Goal: Communication & Community: Share content

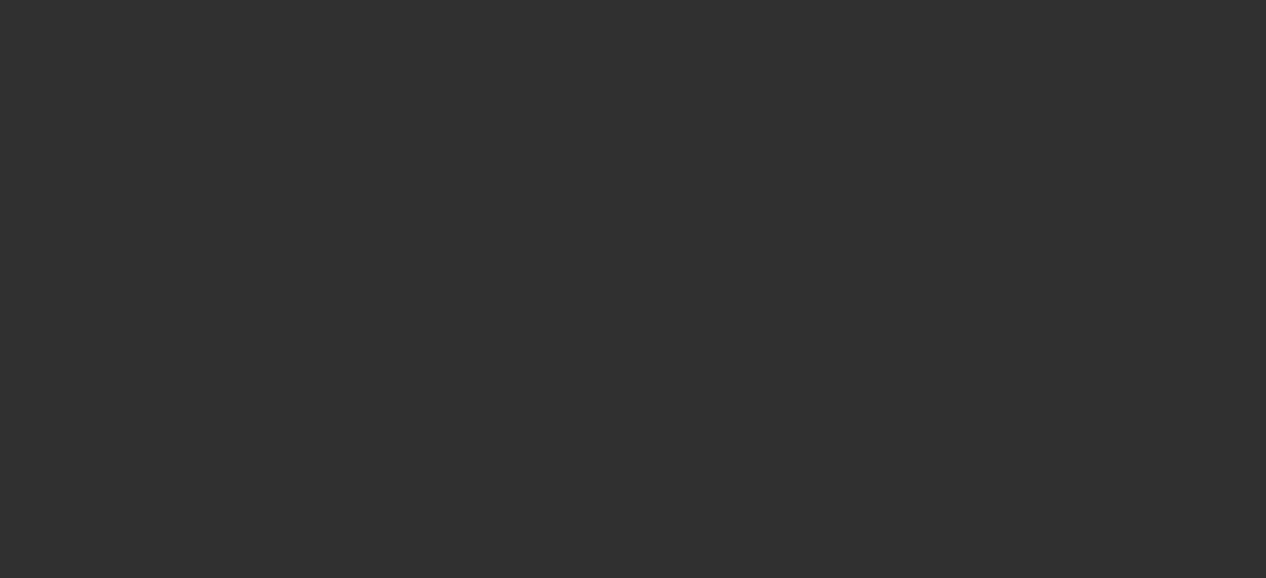
select select "10"
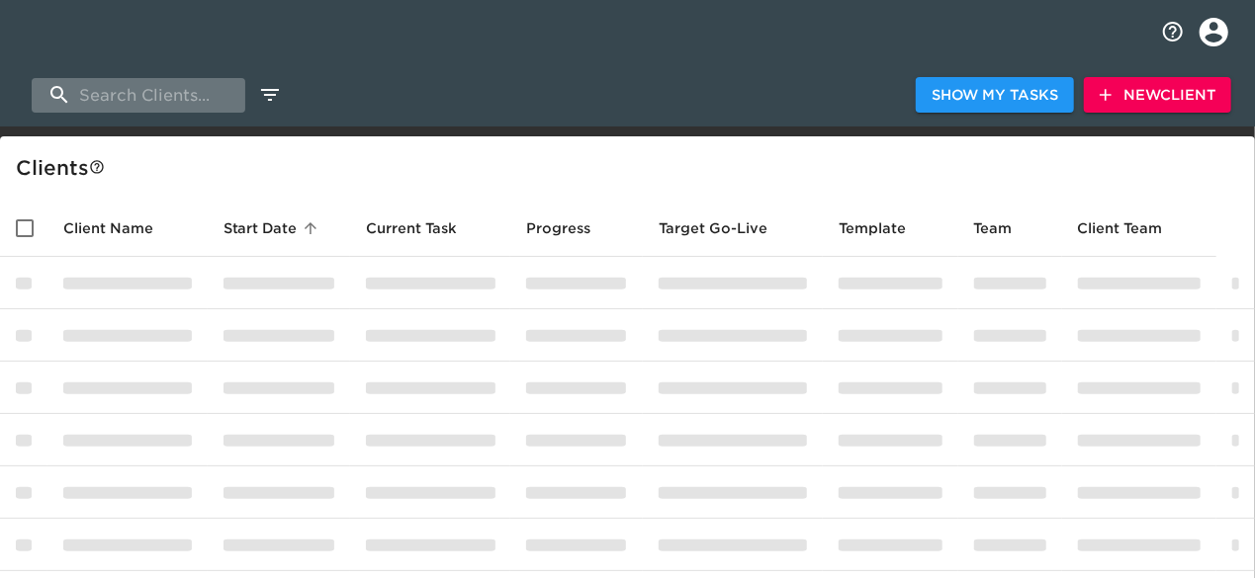
click at [162, 98] on input "search" at bounding box center [139, 95] width 214 height 35
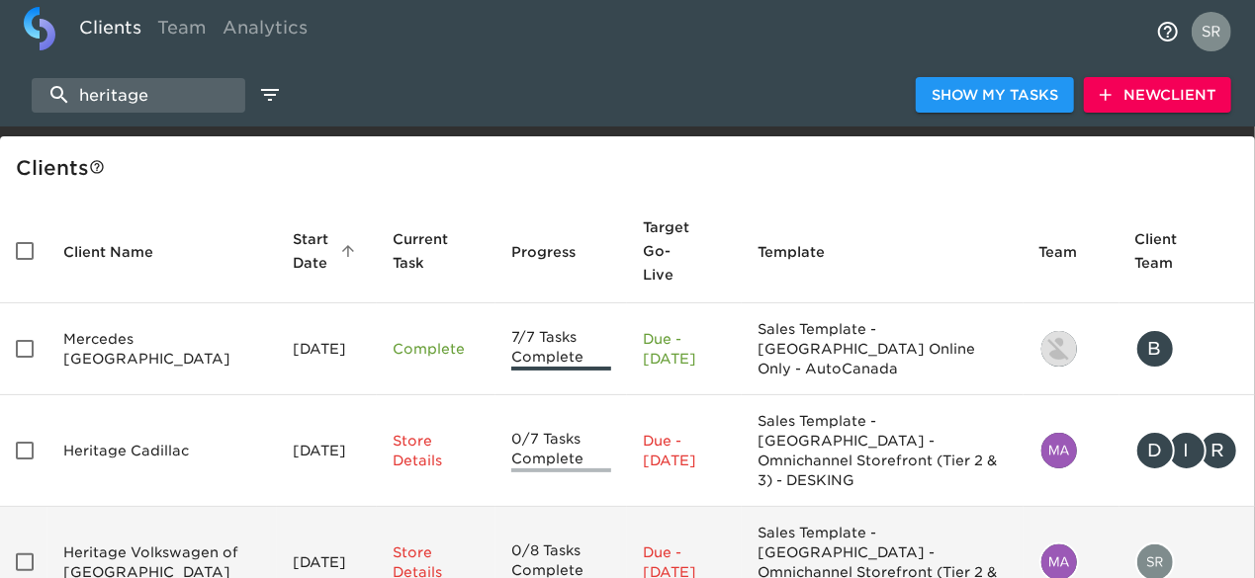
type input "heritage"
click at [138, 507] on td "Heritage Volkswagen of [GEOGRAPHIC_DATA]" at bounding box center [161, 563] width 229 height 112
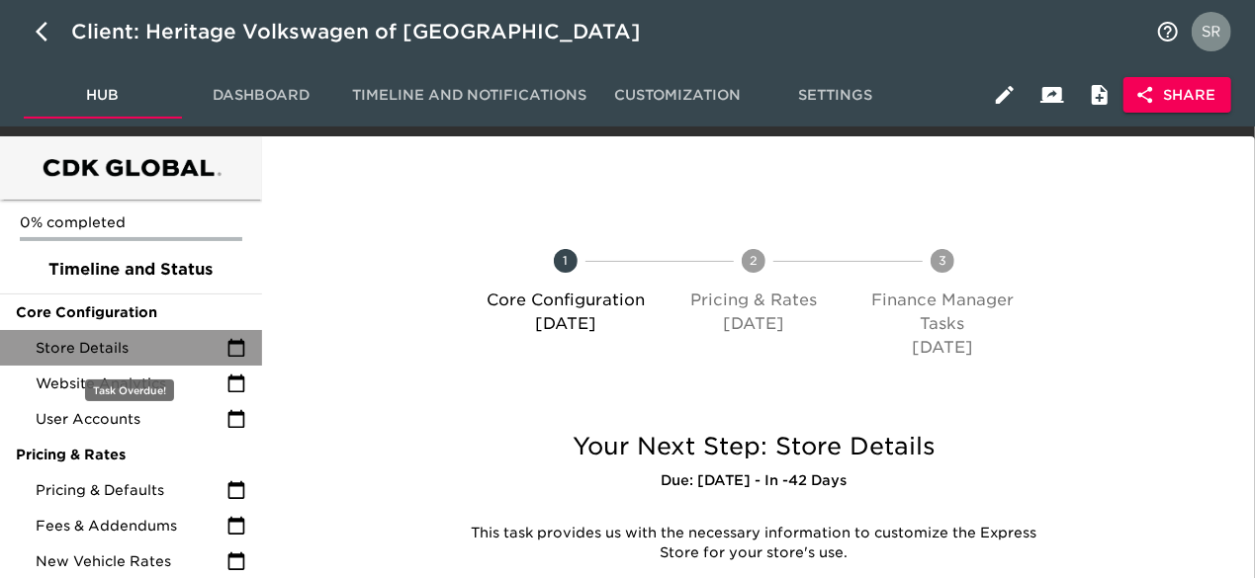
click at [149, 356] on span "Store Details" at bounding box center [131, 348] width 191 height 20
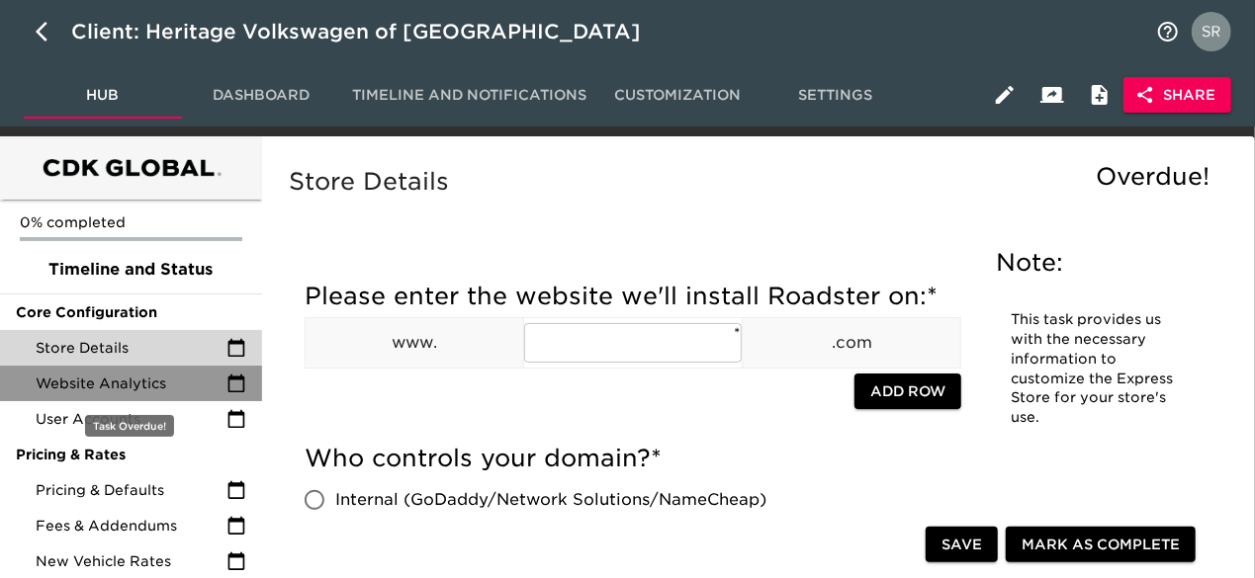
click at [147, 377] on span "Website Analytics" at bounding box center [131, 384] width 191 height 20
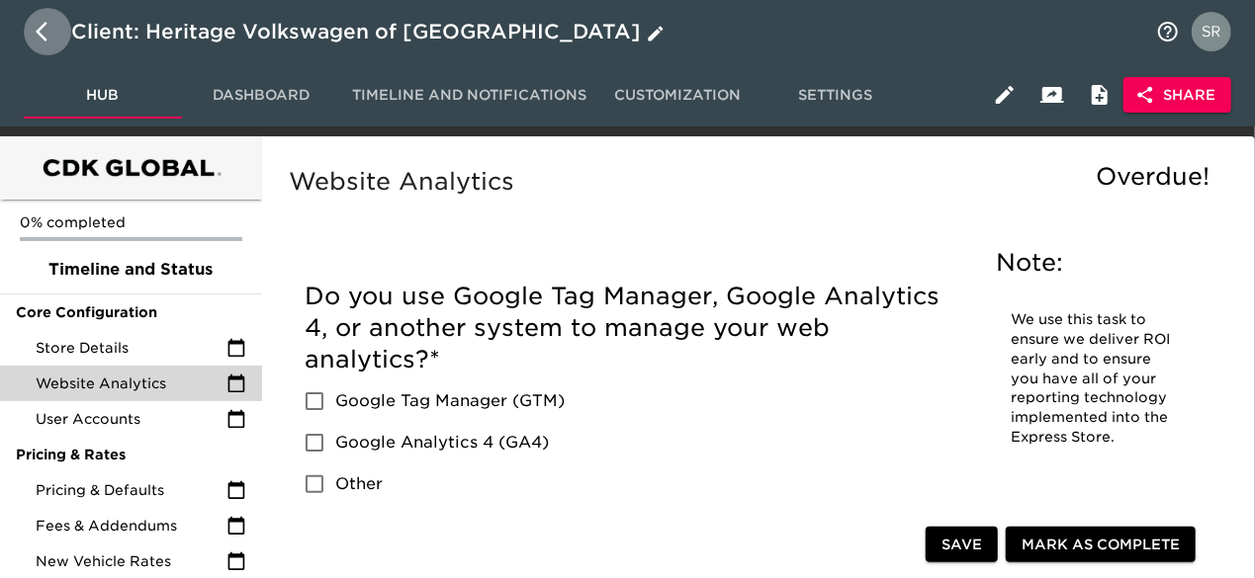
click at [34, 25] on button "button" at bounding box center [47, 31] width 47 height 47
select select "10"
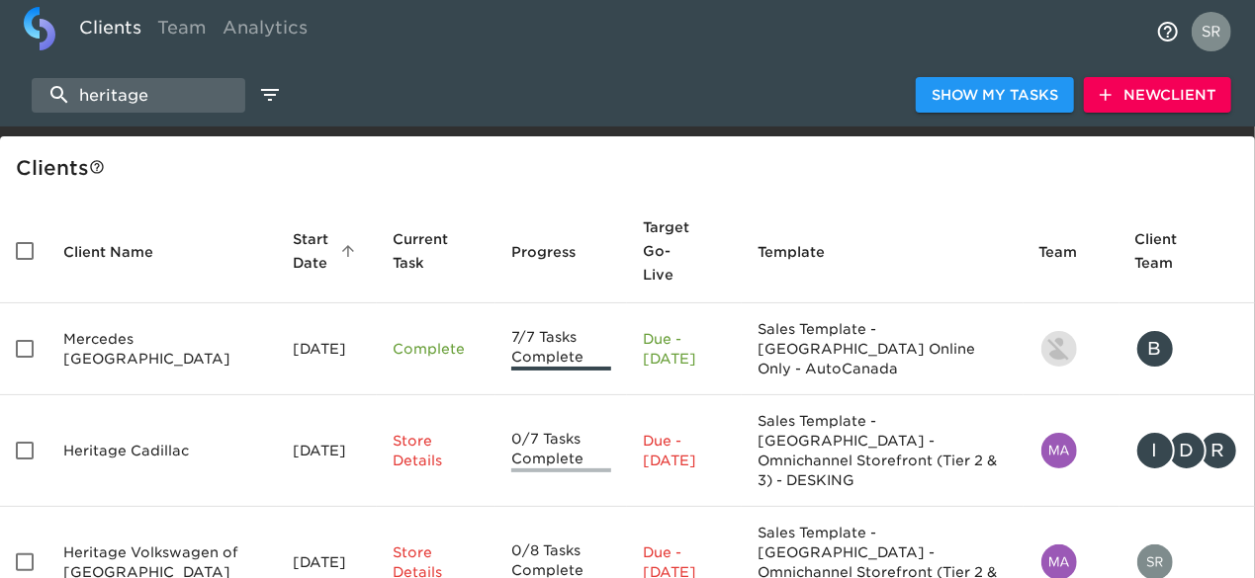
drag, startPoint x: 146, startPoint y: 86, endPoint x: 55, endPoint y: 74, distance: 91.7
click at [55, 74] on div "heritage Show My Tasks New Client" at bounding box center [627, 94] width 1255 height 63
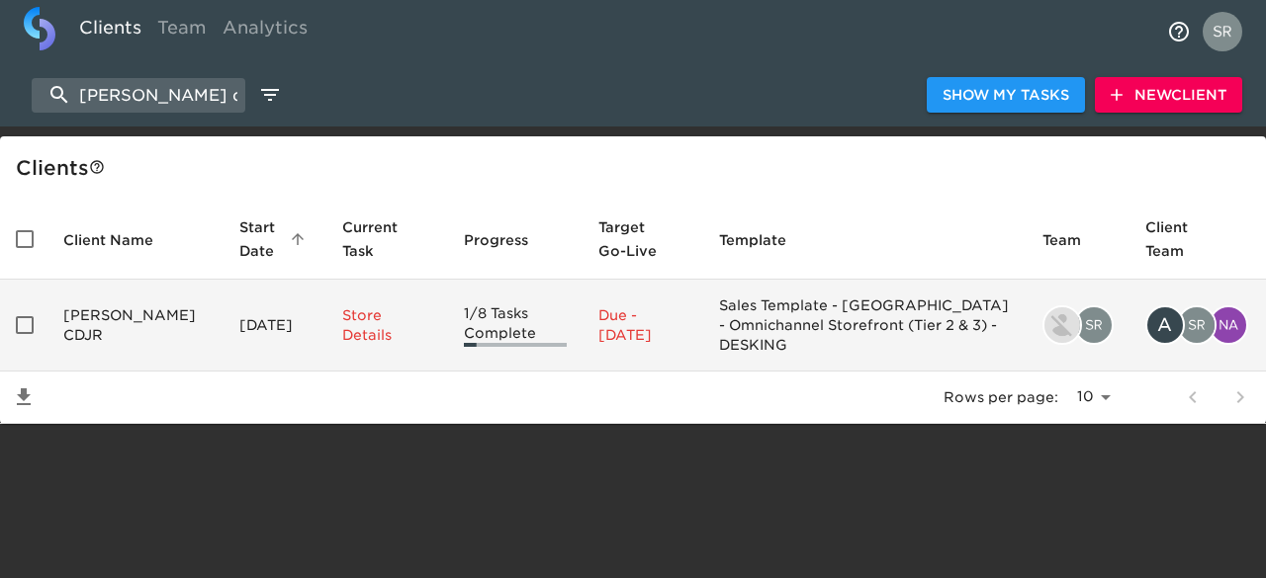
type input "[PERSON_NAME] cdjr"
click at [95, 331] on td "[PERSON_NAME] CDJR" at bounding box center [135, 326] width 176 height 92
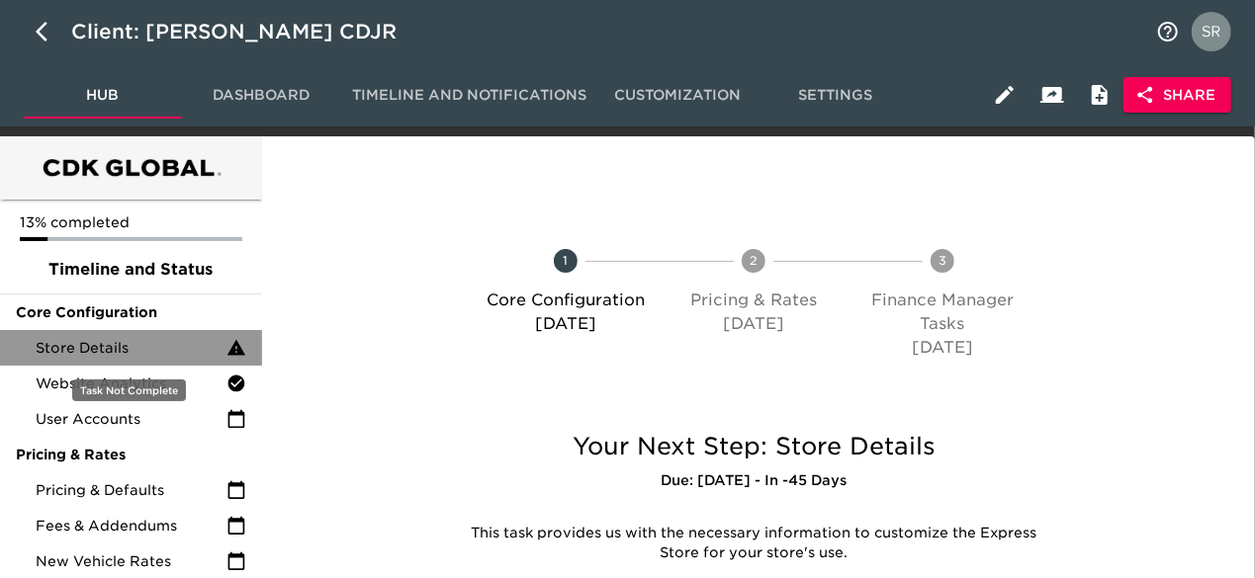
click at [105, 339] on span "Store Details" at bounding box center [131, 348] width 191 height 20
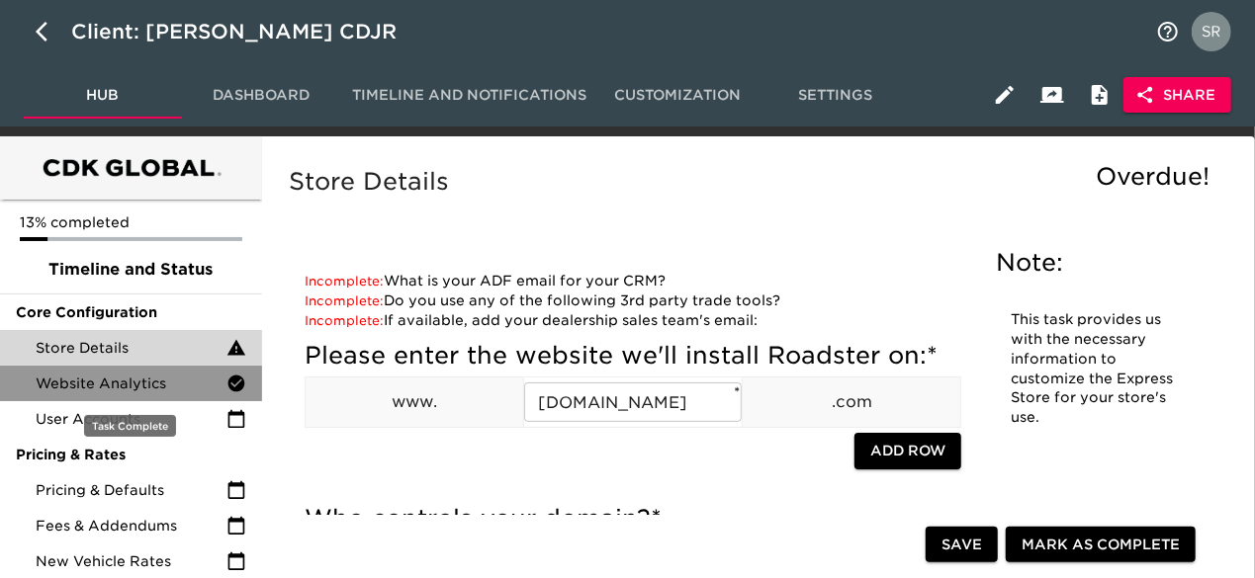
click at [87, 373] on div "Website Analytics" at bounding box center [131, 384] width 262 height 36
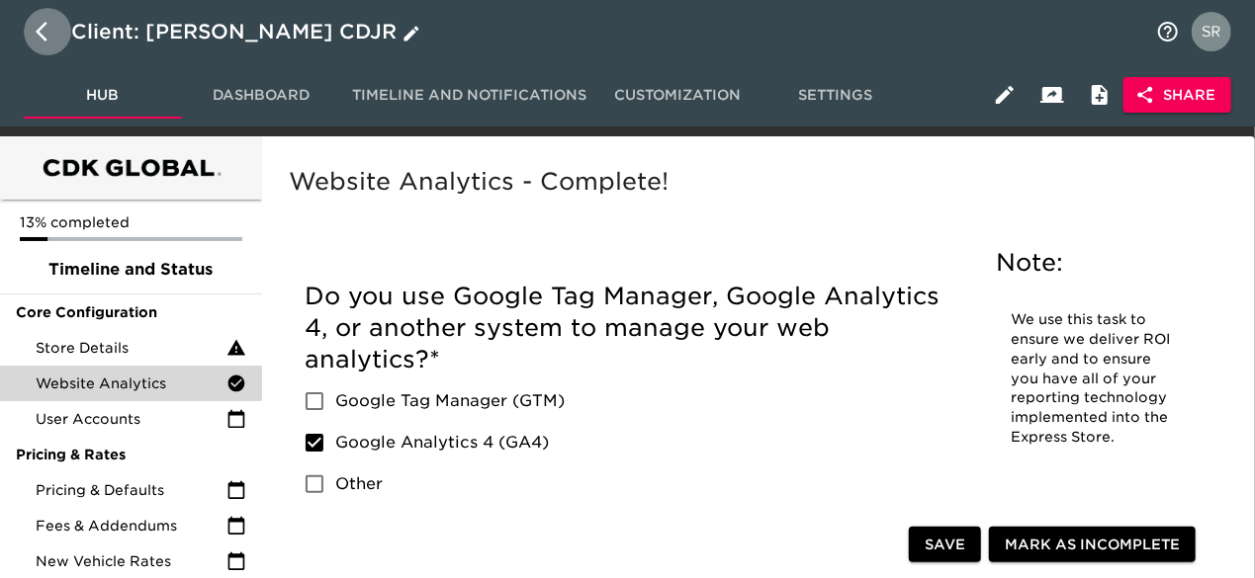
click at [42, 23] on icon "button" at bounding box center [48, 32] width 24 height 24
select select "10"
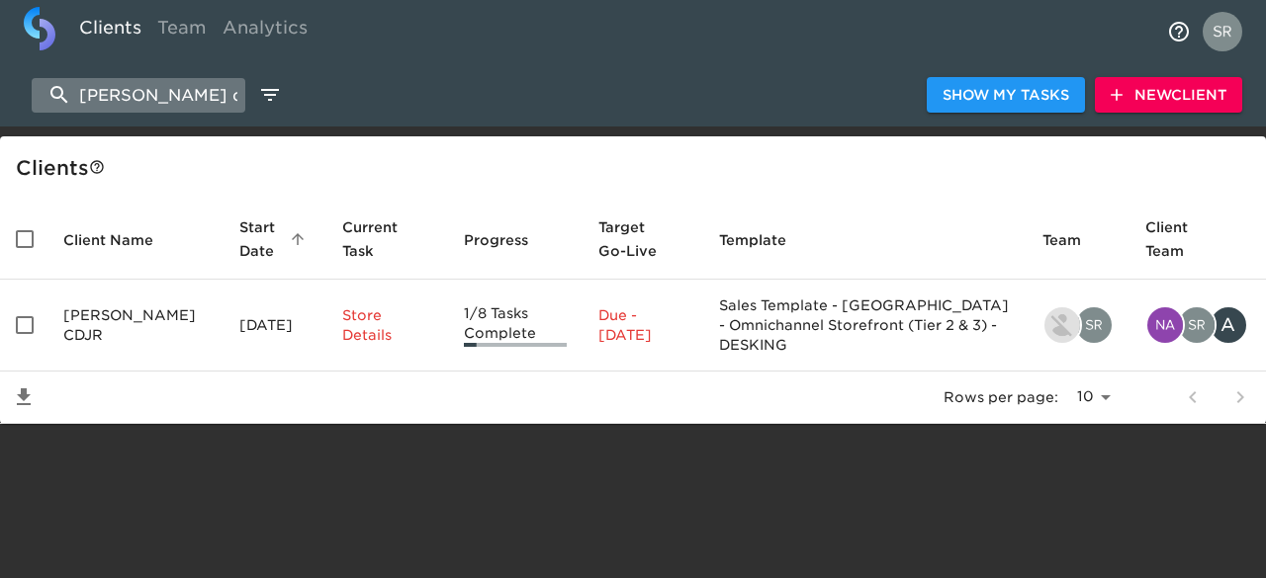
click at [188, 87] on input "[PERSON_NAME] cdjr" at bounding box center [139, 95] width 214 height 35
type input "r"
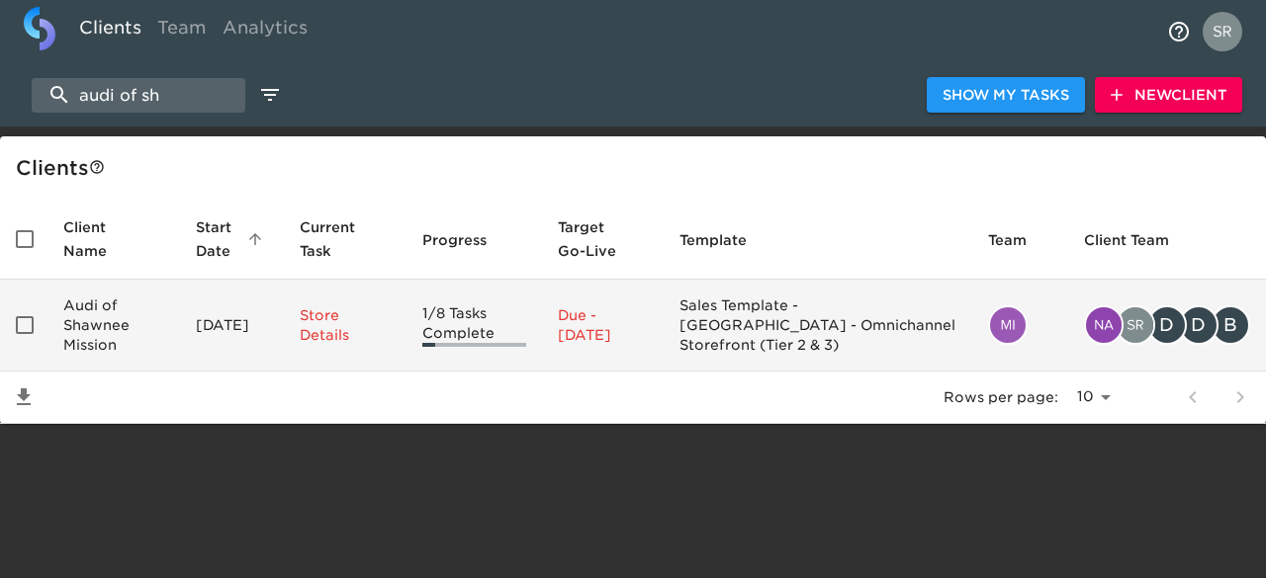
type input "audi of sh"
click at [123, 341] on td "Audi of Shawnee Mission" at bounding box center [113, 326] width 132 height 92
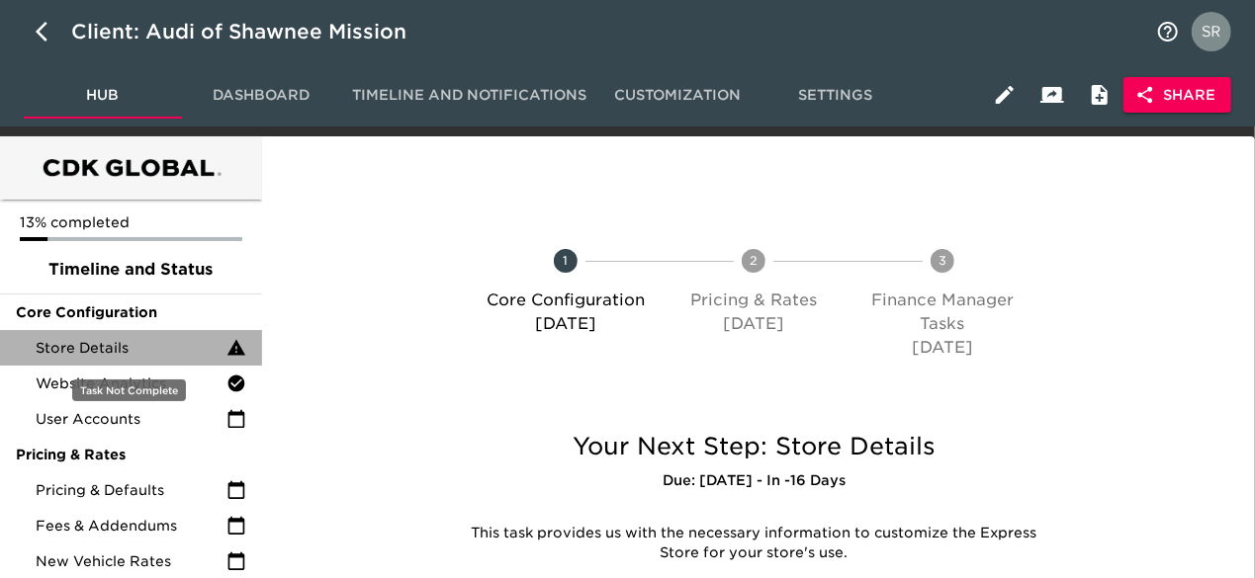
click at [123, 341] on span "Store Details" at bounding box center [131, 348] width 191 height 20
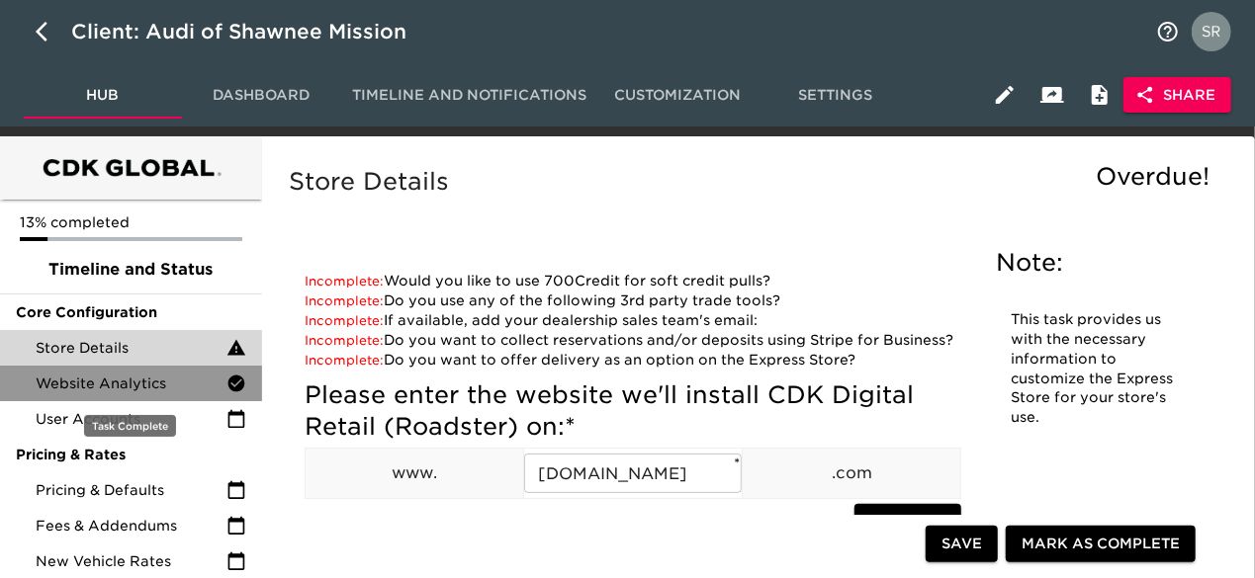
click at [92, 394] on div "Website Analytics" at bounding box center [131, 384] width 262 height 36
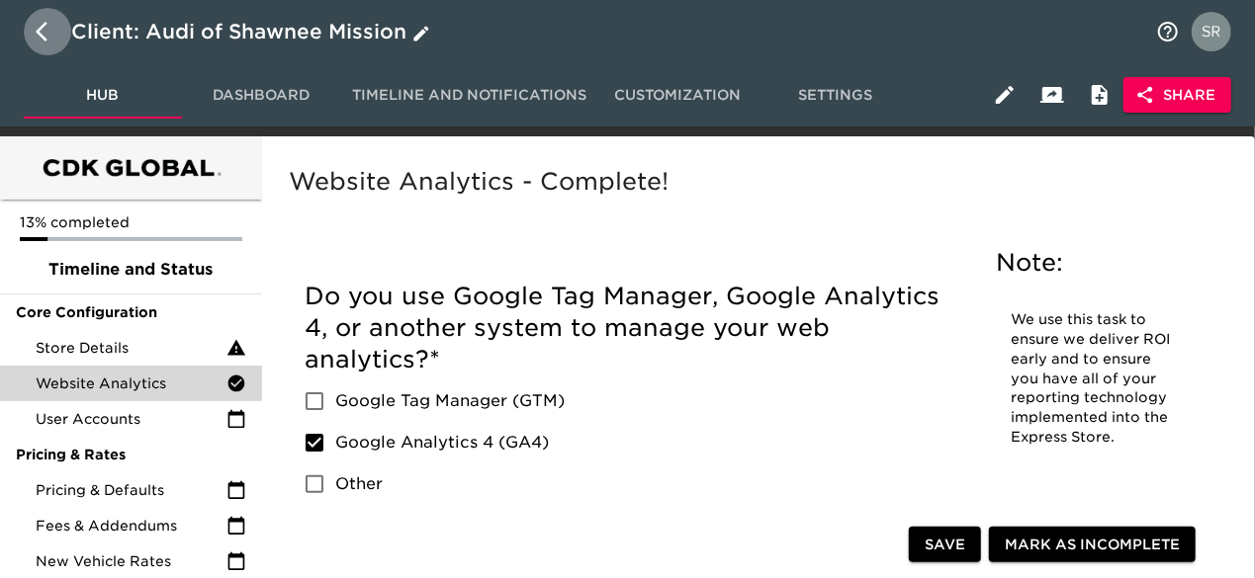
click at [36, 27] on icon "button" at bounding box center [48, 32] width 24 height 24
select select "10"
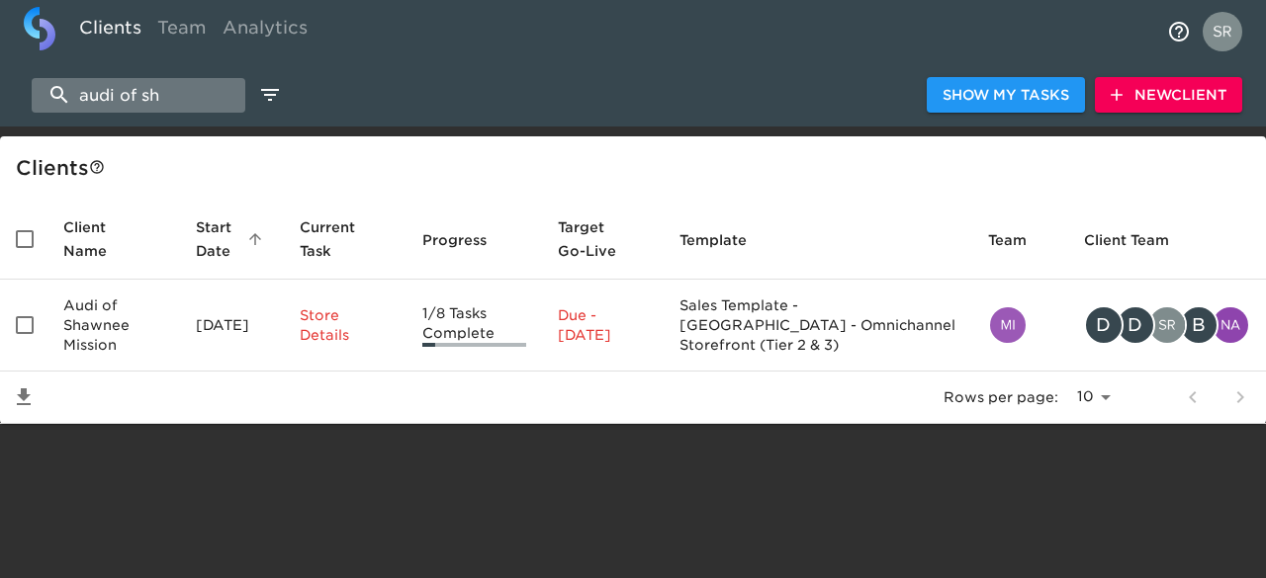
click at [184, 95] on input "audi of sh" at bounding box center [139, 95] width 214 height 35
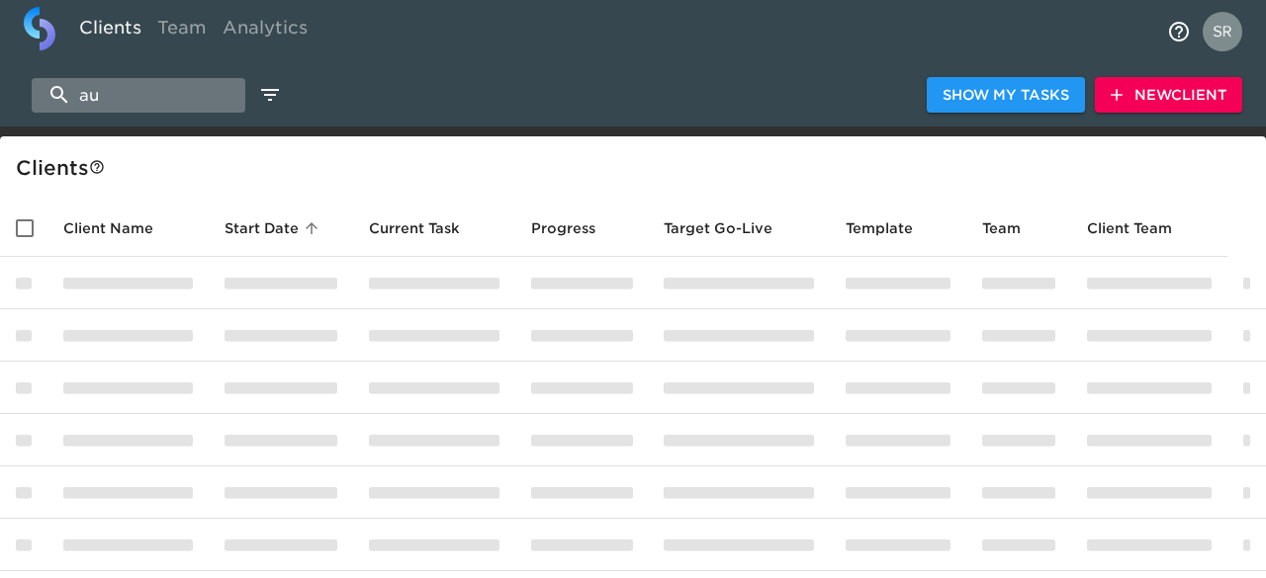
type input "a"
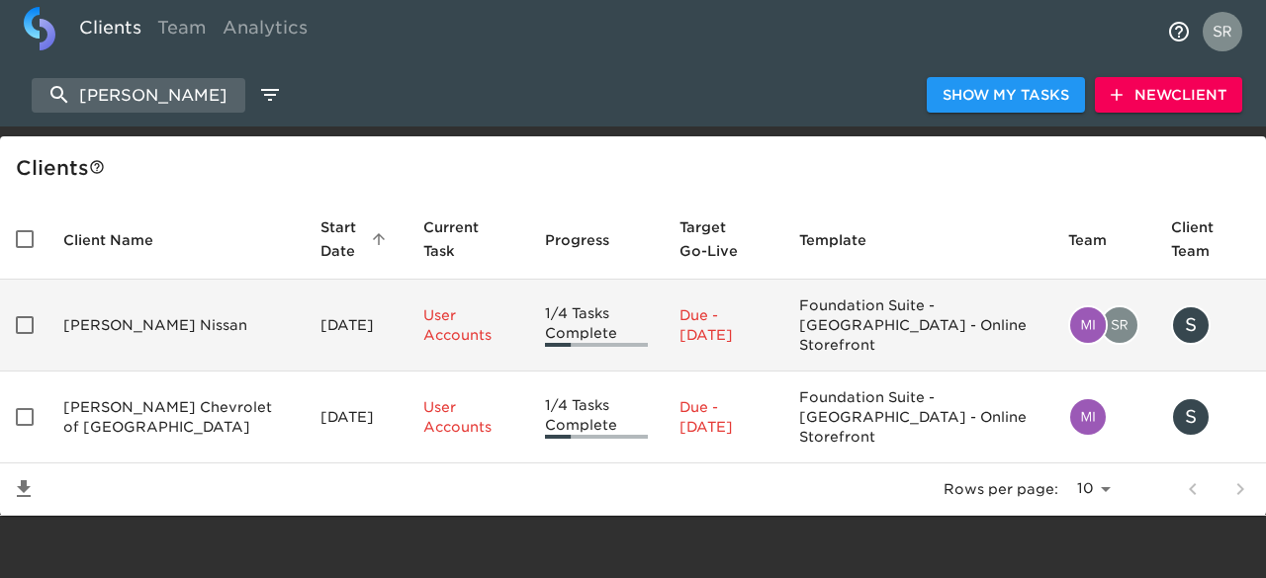
type input "[PERSON_NAME]"
click at [122, 318] on td "[PERSON_NAME] Nissan" at bounding box center [175, 326] width 257 height 92
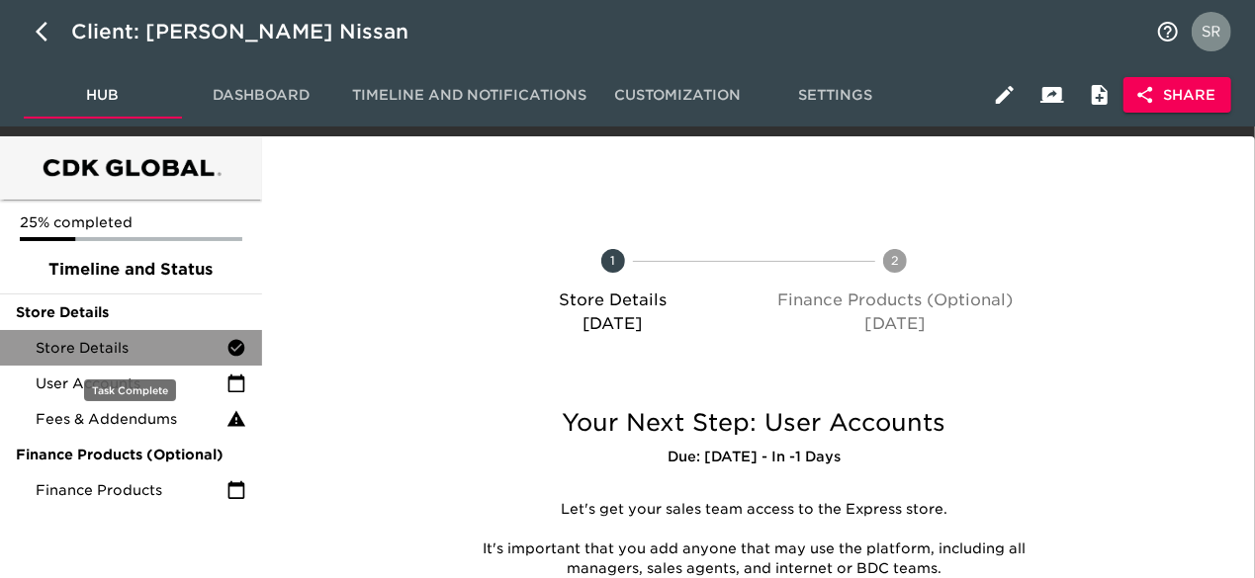
click at [127, 360] on div "Store Details" at bounding box center [131, 348] width 262 height 36
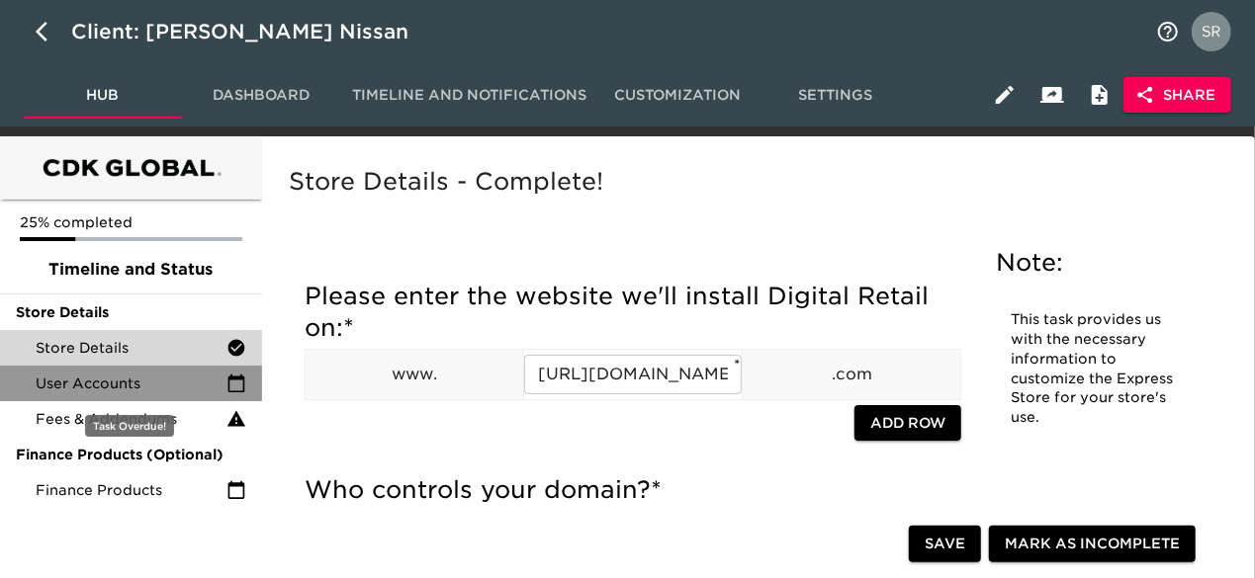
click at [131, 389] on span "User Accounts" at bounding box center [131, 384] width 191 height 20
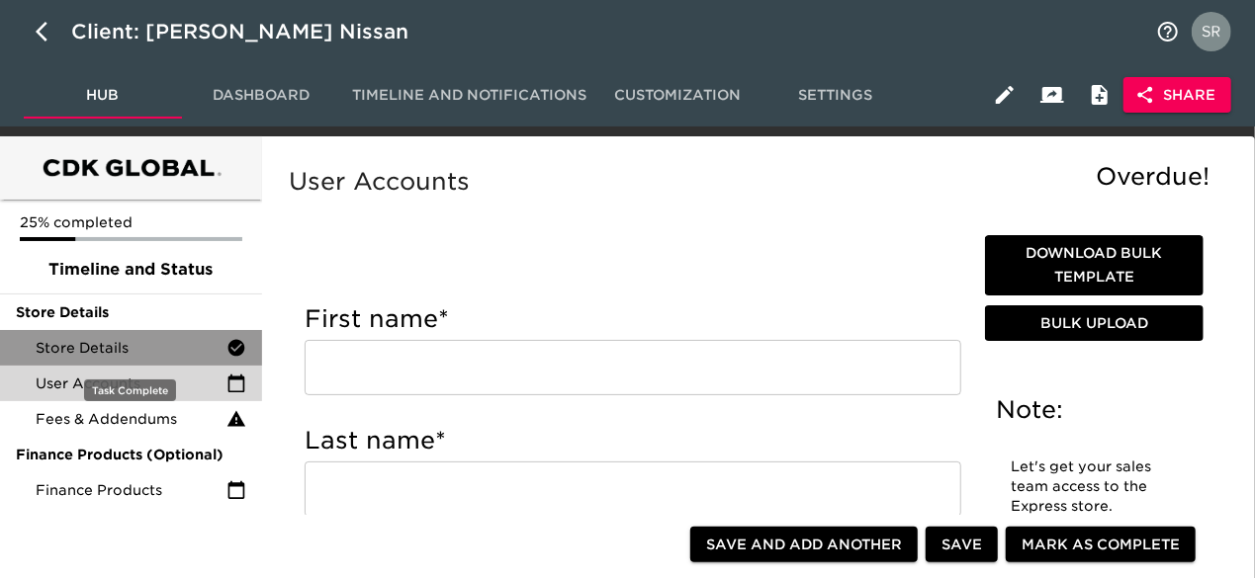
click at [67, 357] on span "Store Details" at bounding box center [131, 348] width 191 height 20
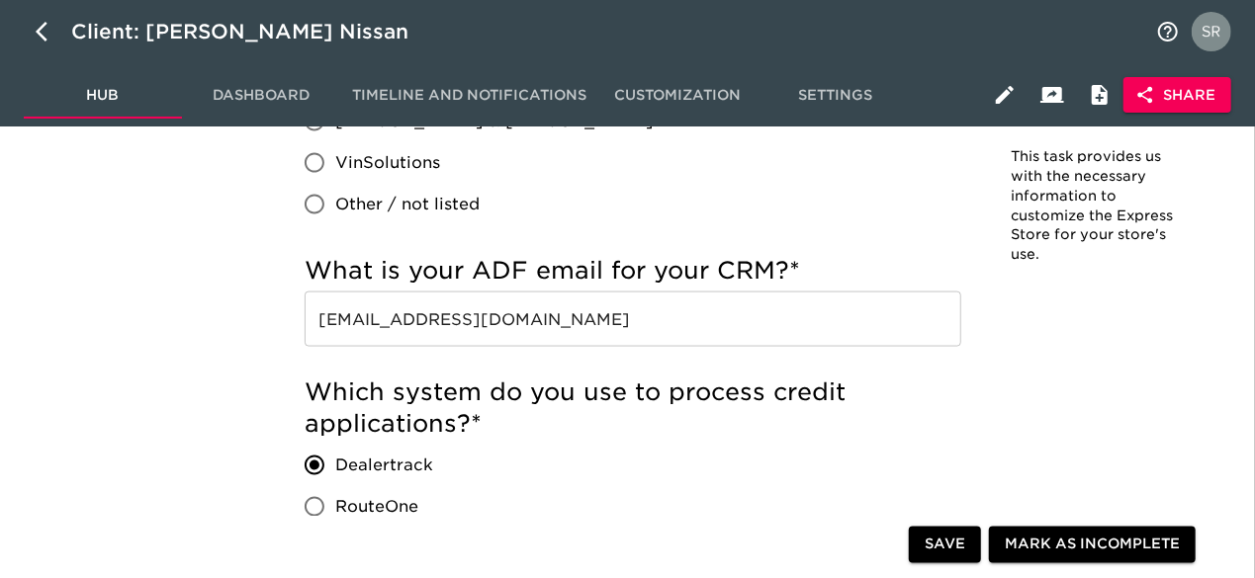
scroll to position [1341, 0]
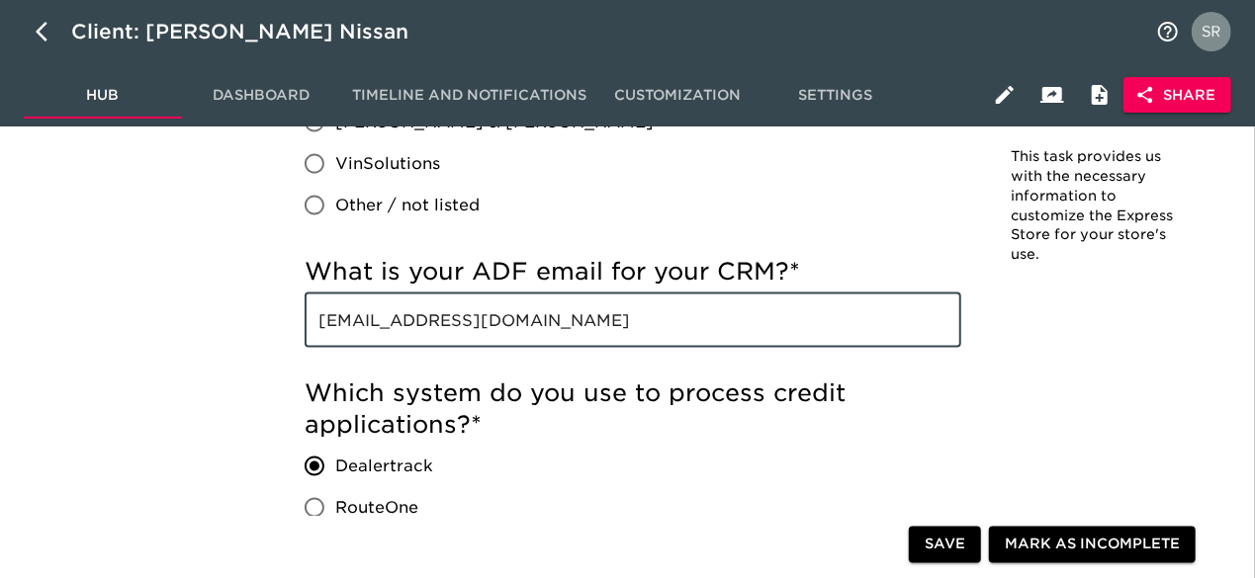
click at [665, 321] on input "[EMAIL_ADDRESS][DOMAIN_NAME]" at bounding box center [633, 320] width 657 height 55
drag, startPoint x: 665, startPoint y: 321, endPoint x: 289, endPoint y: 311, distance: 376.9
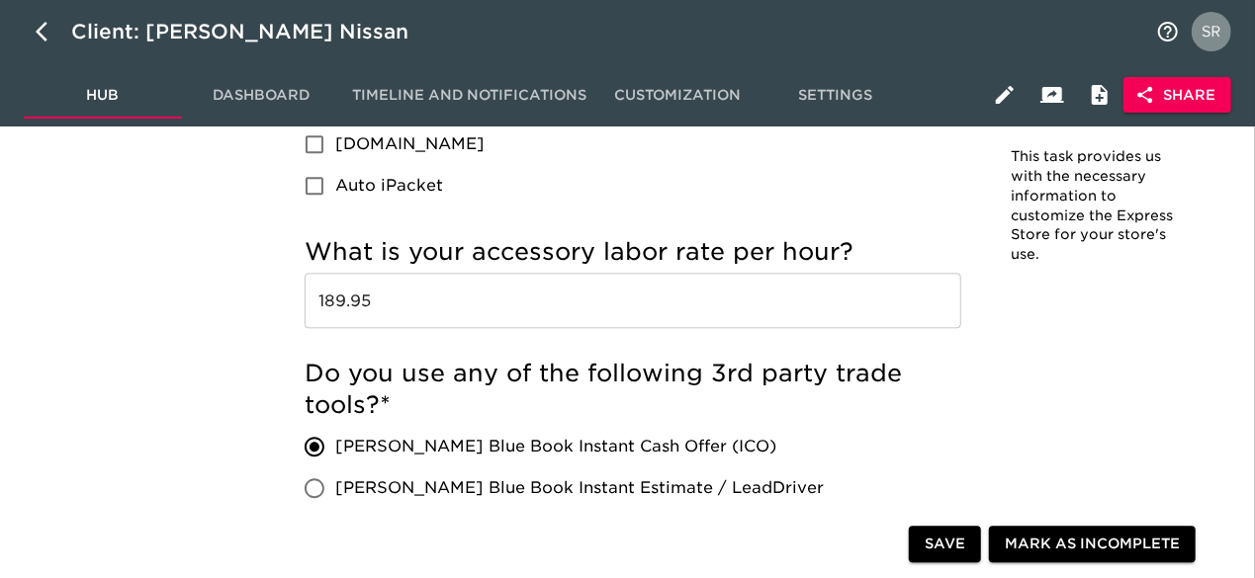
scroll to position [2257, 0]
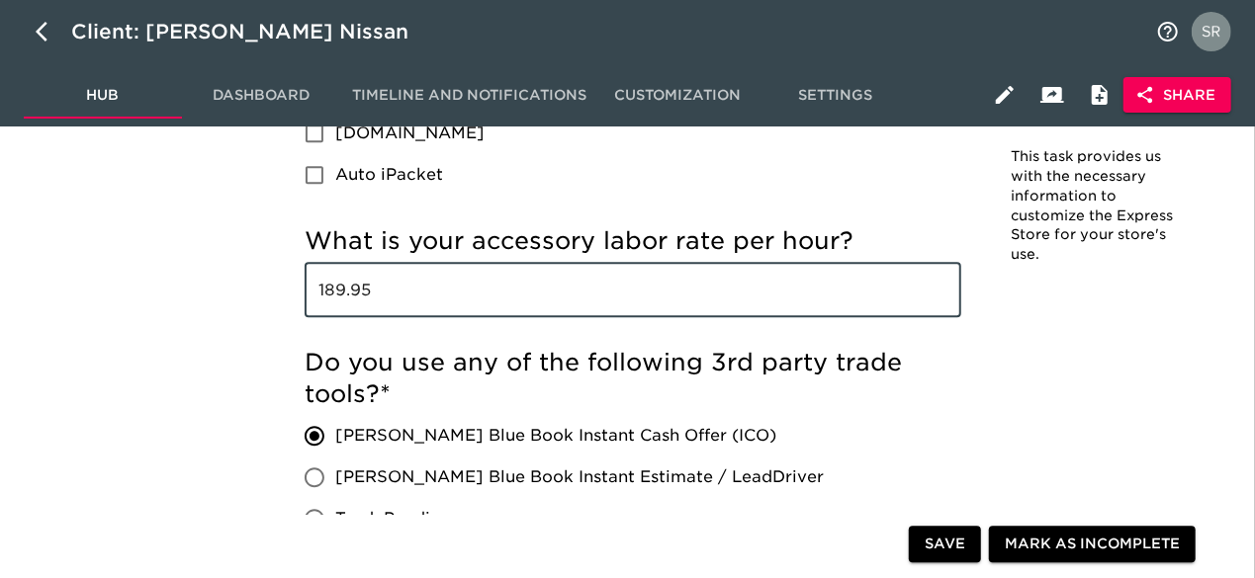
drag, startPoint x: 384, startPoint y: 288, endPoint x: 264, endPoint y: 290, distance: 119.7
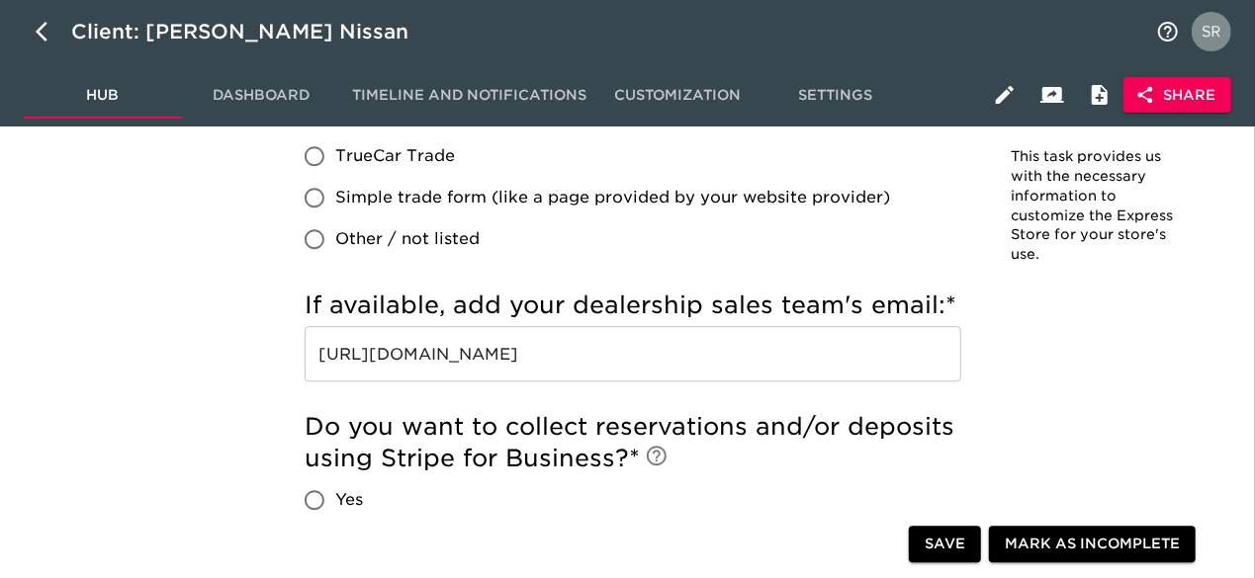
scroll to position [2663, 0]
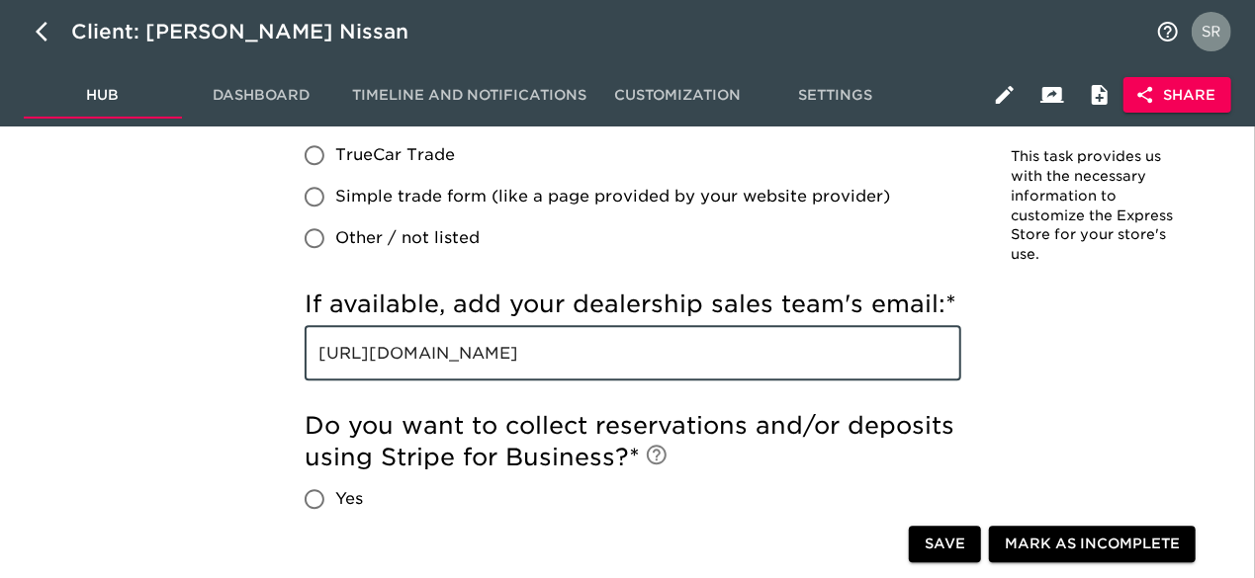
click at [625, 349] on input "[URL][DOMAIN_NAME]" at bounding box center [633, 352] width 657 height 55
drag, startPoint x: 625, startPoint y: 349, endPoint x: 298, endPoint y: 318, distance: 328.7
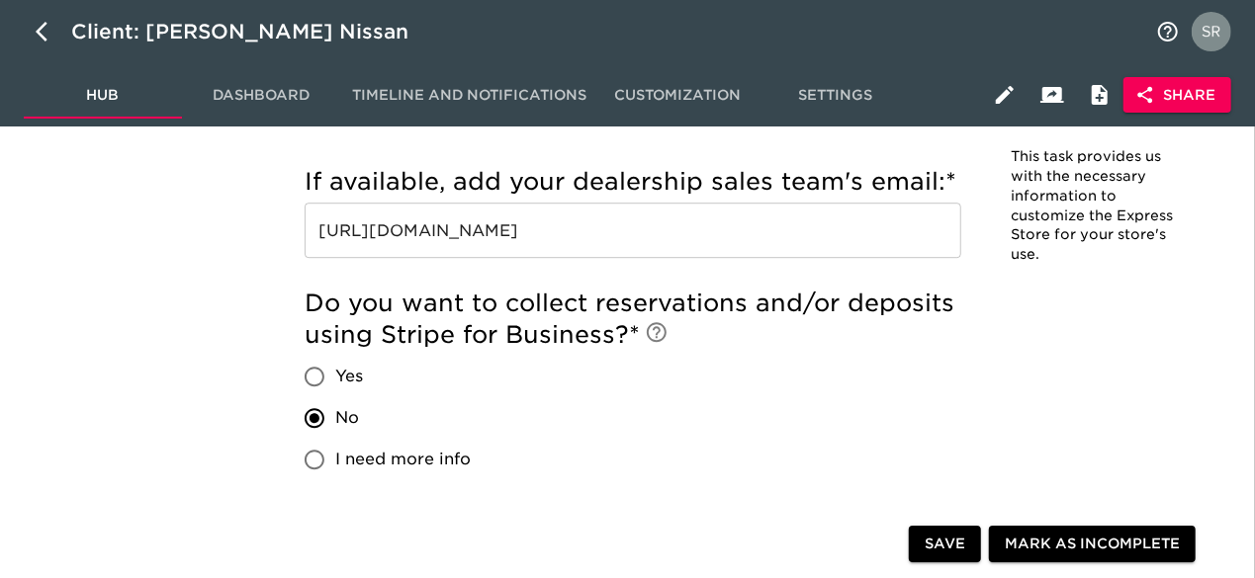
scroll to position [2786, 0]
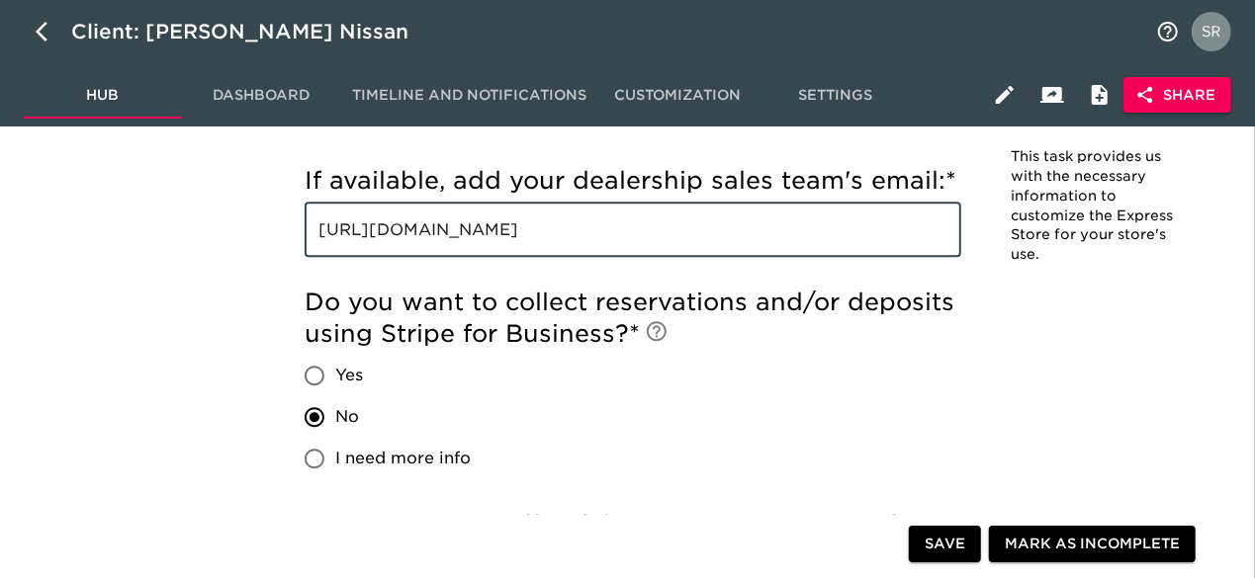
click at [746, 242] on input "[URL][DOMAIN_NAME]" at bounding box center [633, 229] width 657 height 55
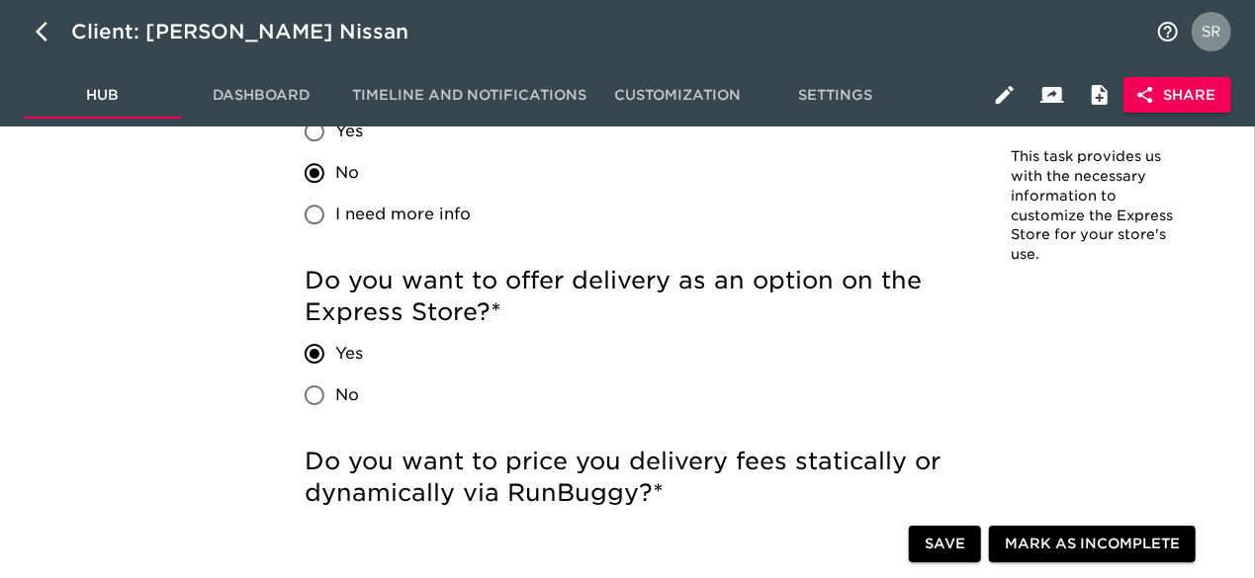
scroll to position [3022, 0]
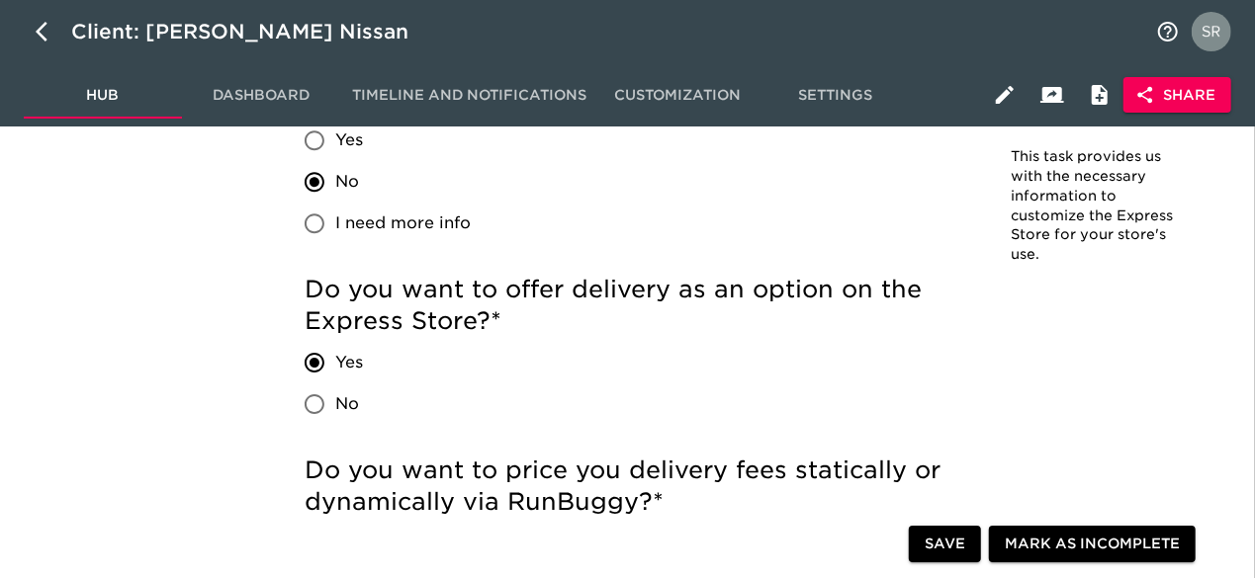
click at [883, 33] on div "Client: [PERSON_NAME] Nissan" at bounding box center [627, 31] width 1255 height 63
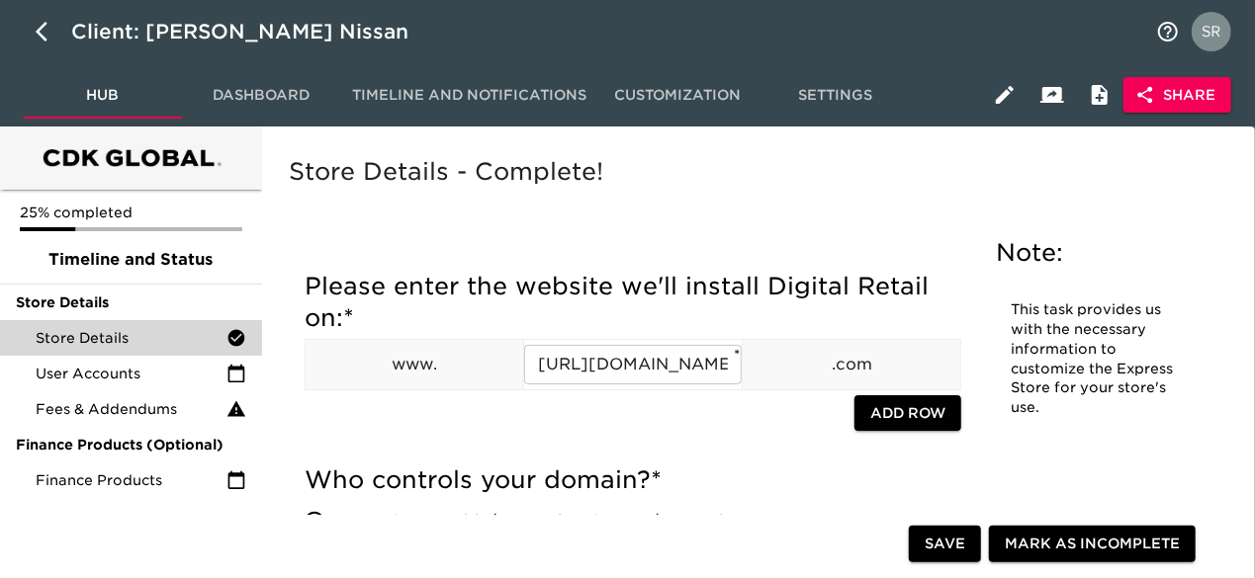
scroll to position [9, 0]
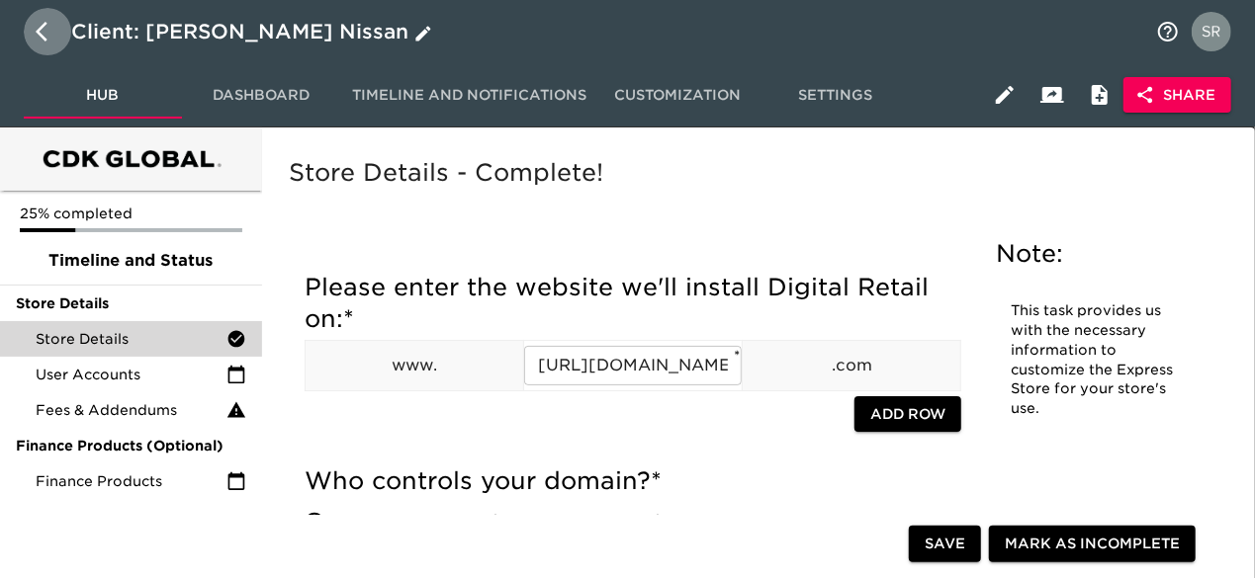
click at [42, 23] on icon "button" at bounding box center [48, 32] width 24 height 24
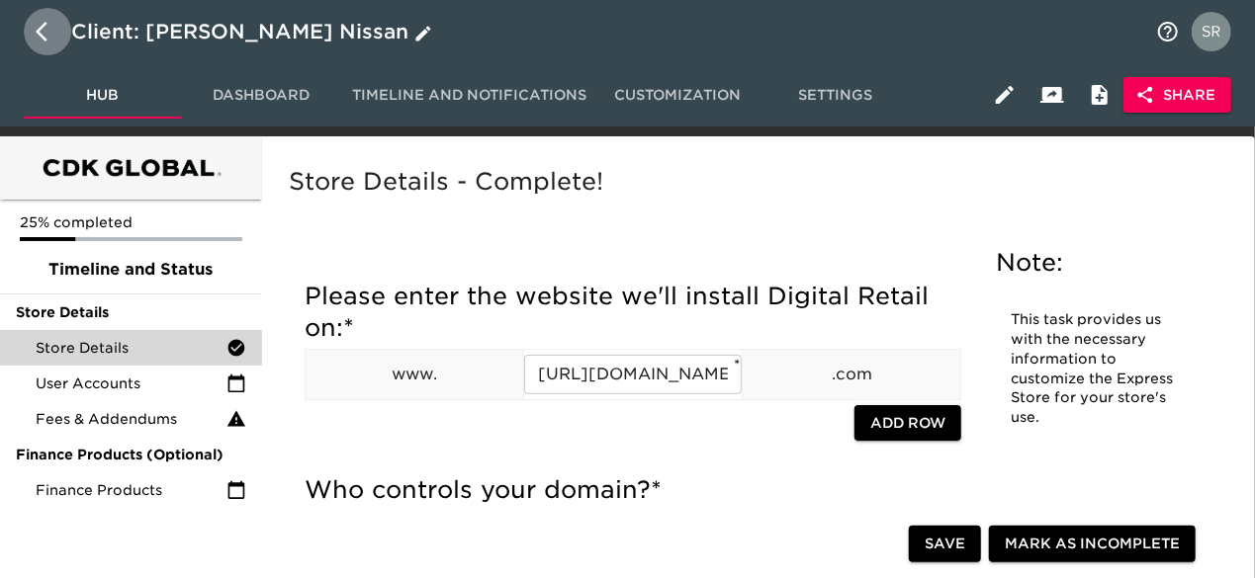
select select "10"
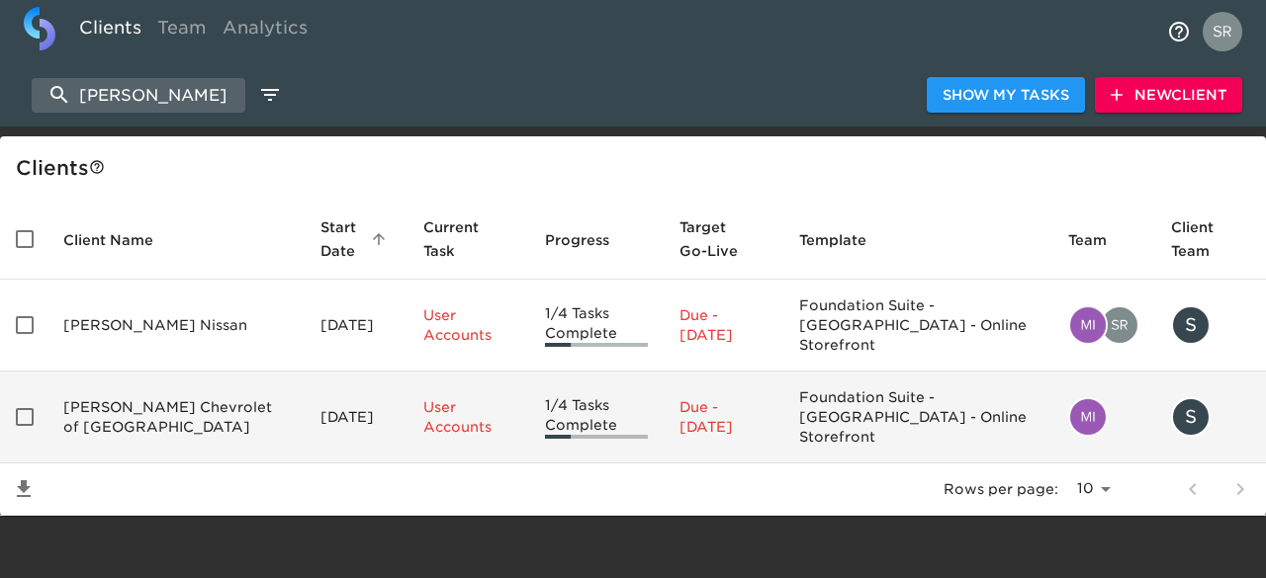
click at [135, 381] on td "[PERSON_NAME] Chevrolet of [GEOGRAPHIC_DATA]" at bounding box center [175, 418] width 257 height 92
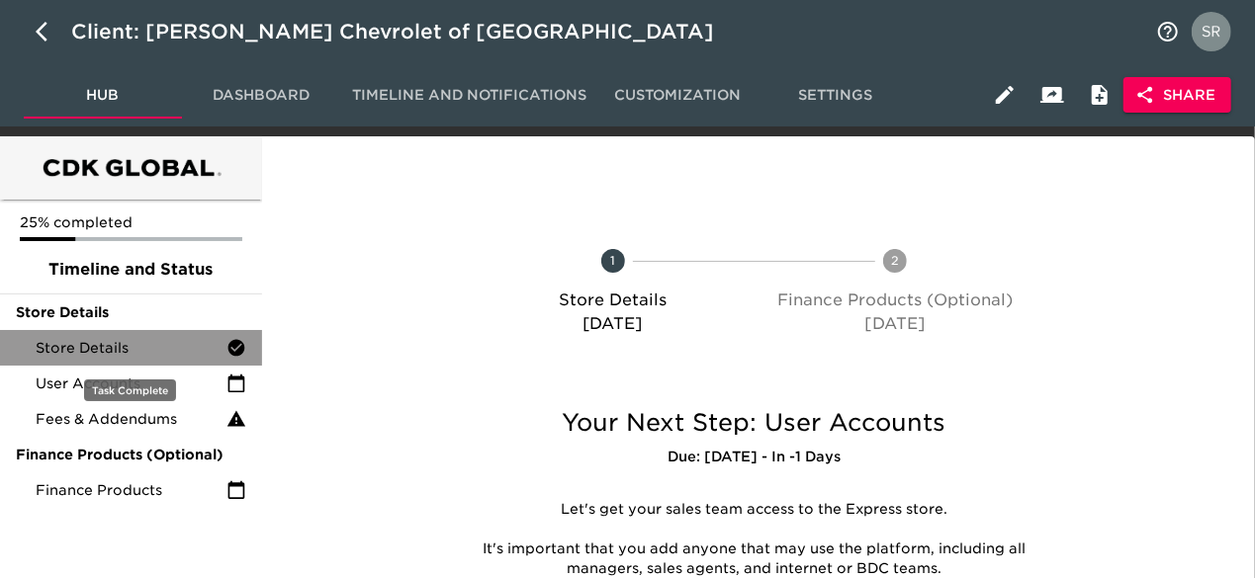
click at [158, 349] on span "Store Details" at bounding box center [131, 348] width 191 height 20
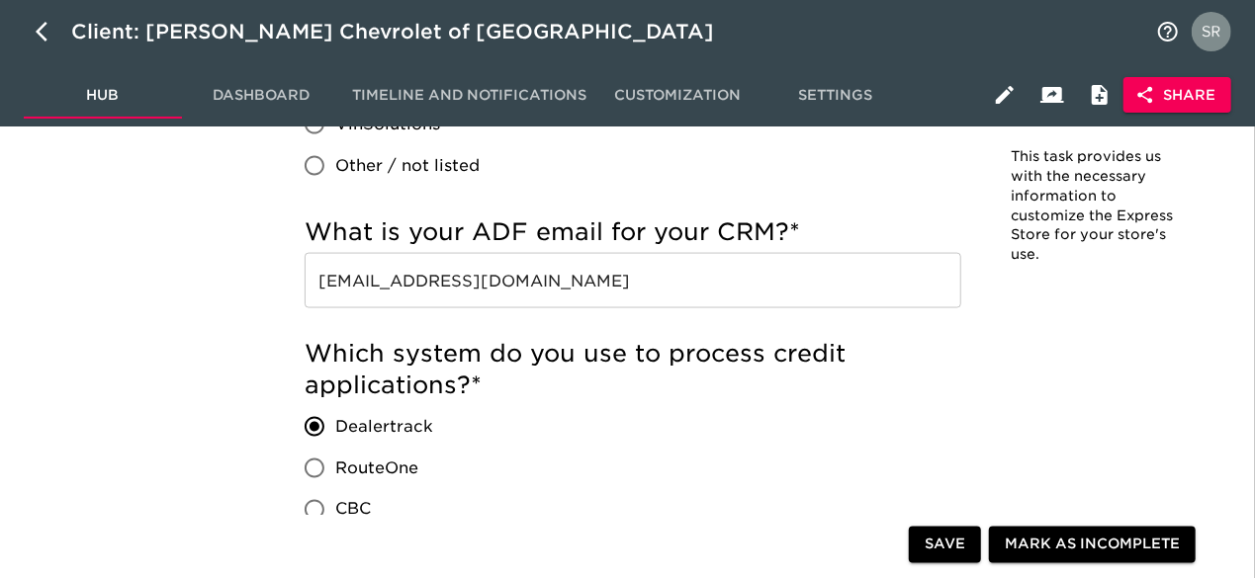
scroll to position [1379, 0]
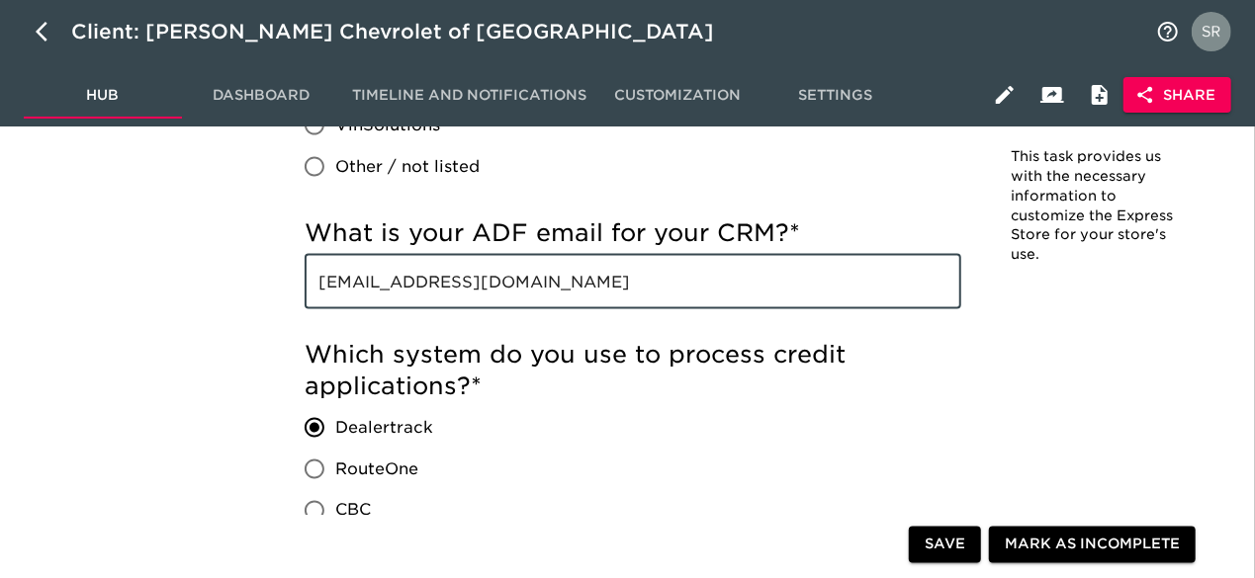
click at [747, 289] on input "[EMAIL_ADDRESS][DOMAIN_NAME]" at bounding box center [633, 281] width 657 height 55
drag, startPoint x: 746, startPoint y: 285, endPoint x: 291, endPoint y: 288, distance: 454.9
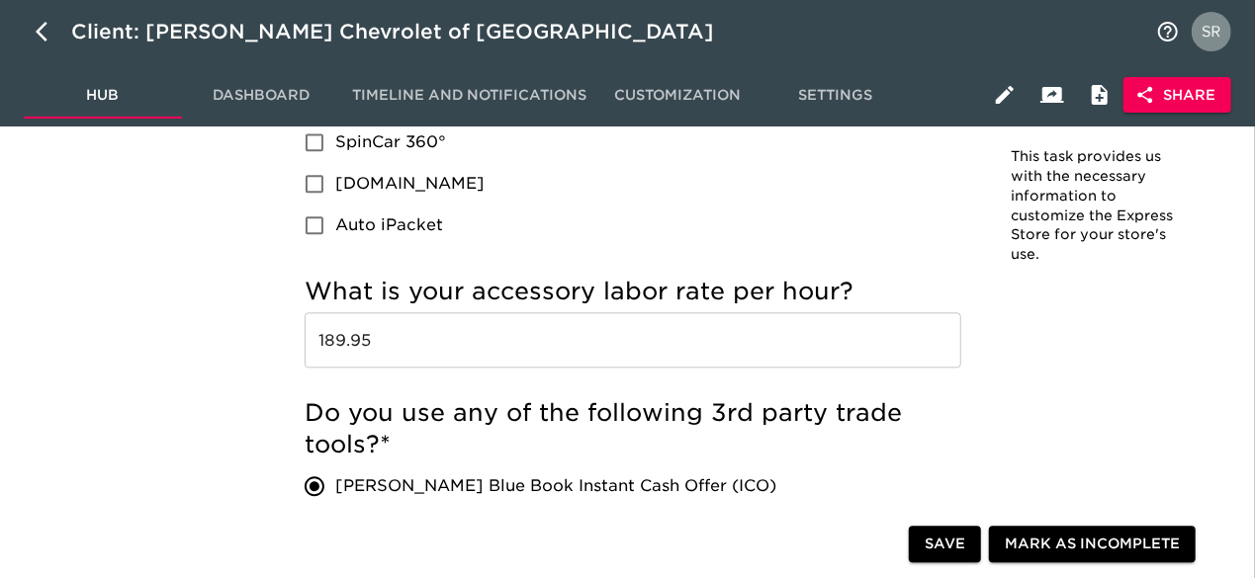
scroll to position [2206, 0]
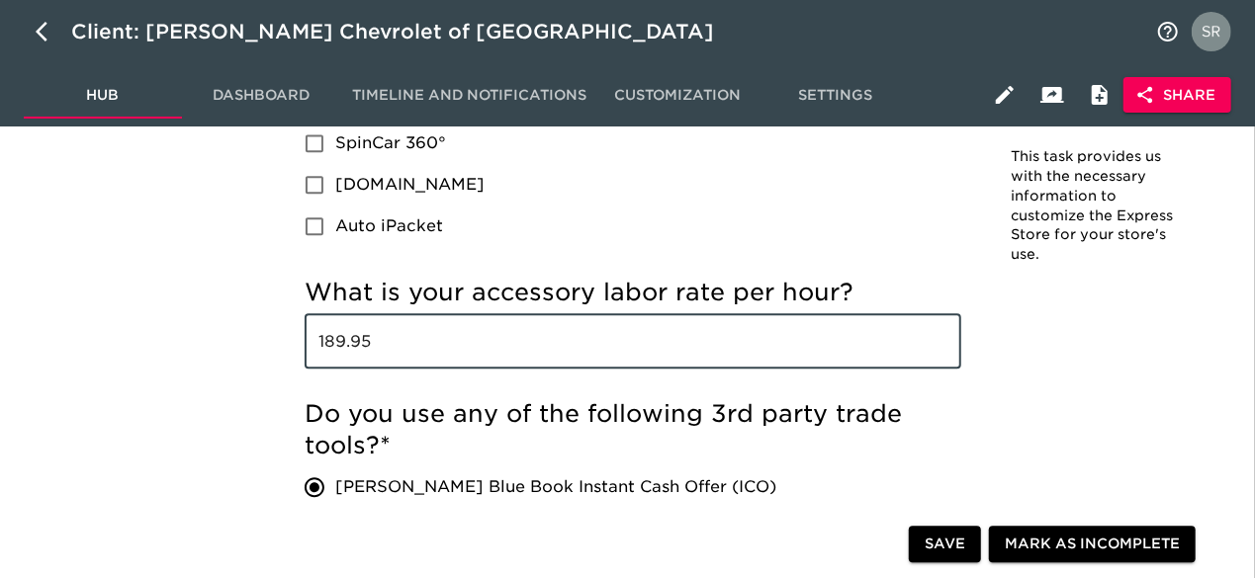
drag, startPoint x: 411, startPoint y: 343, endPoint x: 253, endPoint y: 336, distance: 158.4
click at [253, 336] on div "25% completed Timeline and Status Store Details Store Details User Accounts Fee…" at bounding box center [627, 6] width 1255 height 4153
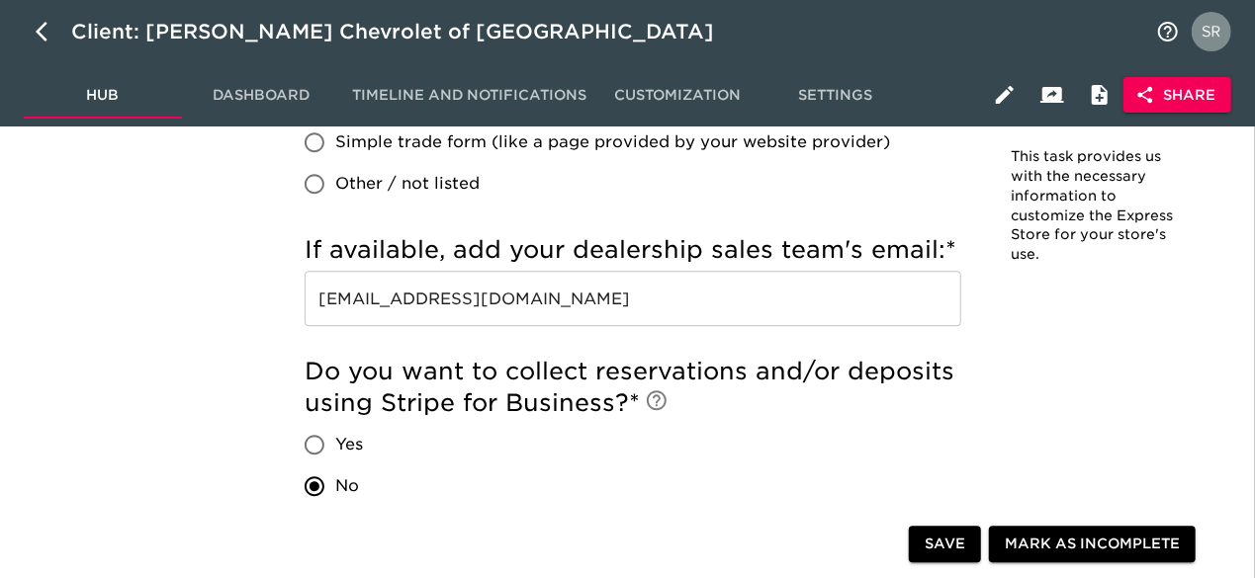
scroll to position [2718, 0]
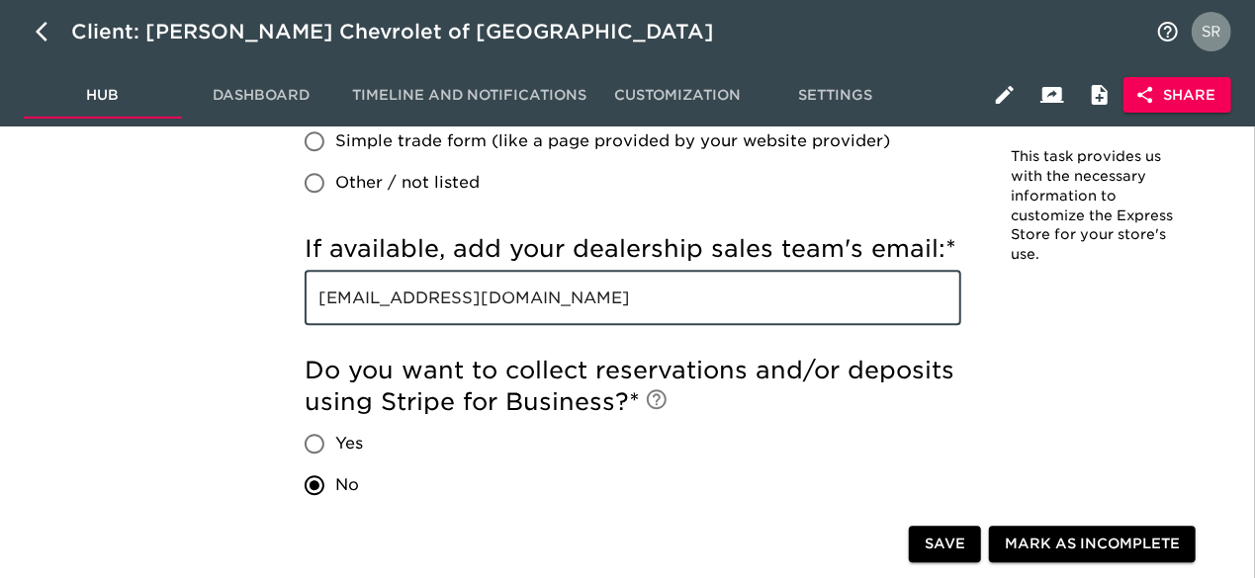
click at [750, 286] on input "[EMAIL_ADDRESS][DOMAIN_NAME]" at bounding box center [633, 297] width 657 height 55
drag, startPoint x: 750, startPoint y: 286, endPoint x: 287, endPoint y: 251, distance: 464.0
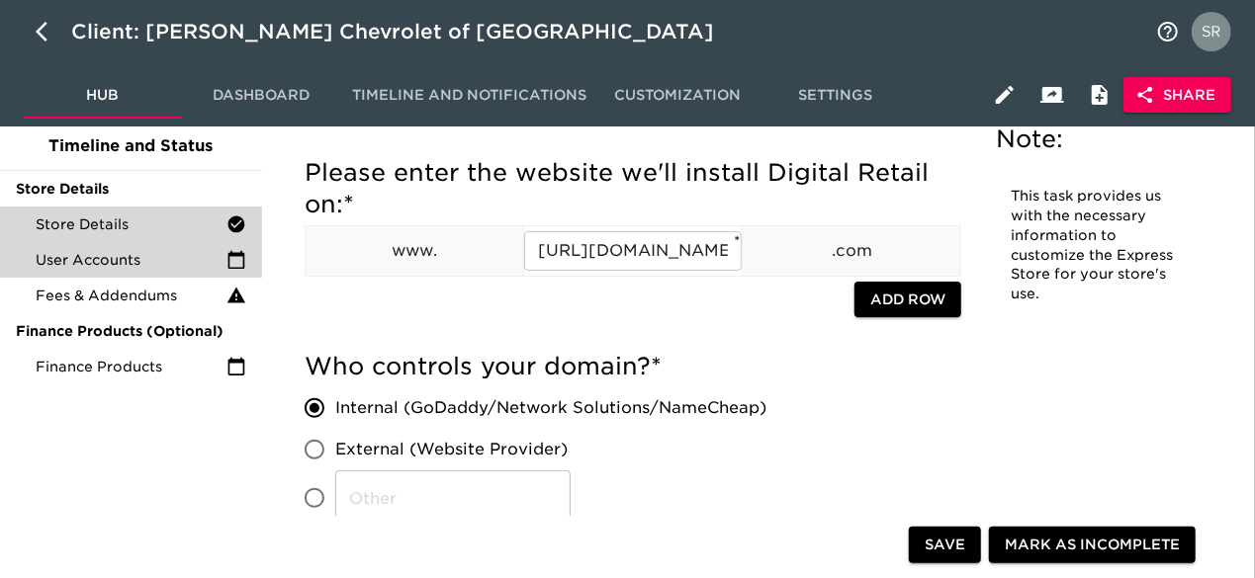
scroll to position [123, 0]
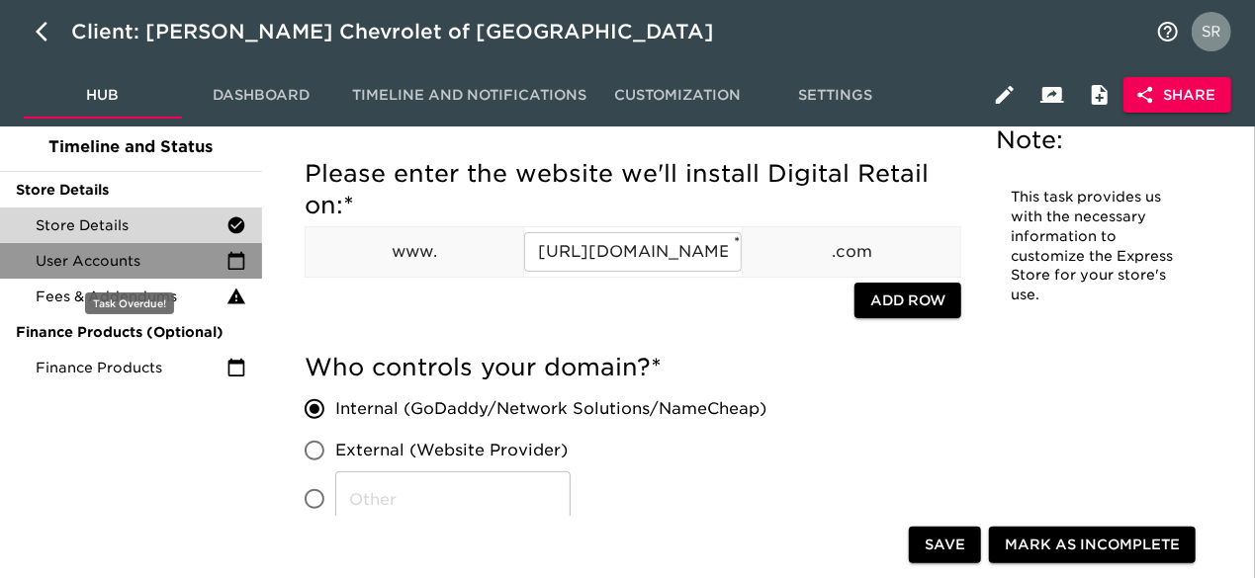
click at [101, 258] on span "User Accounts" at bounding box center [131, 261] width 191 height 20
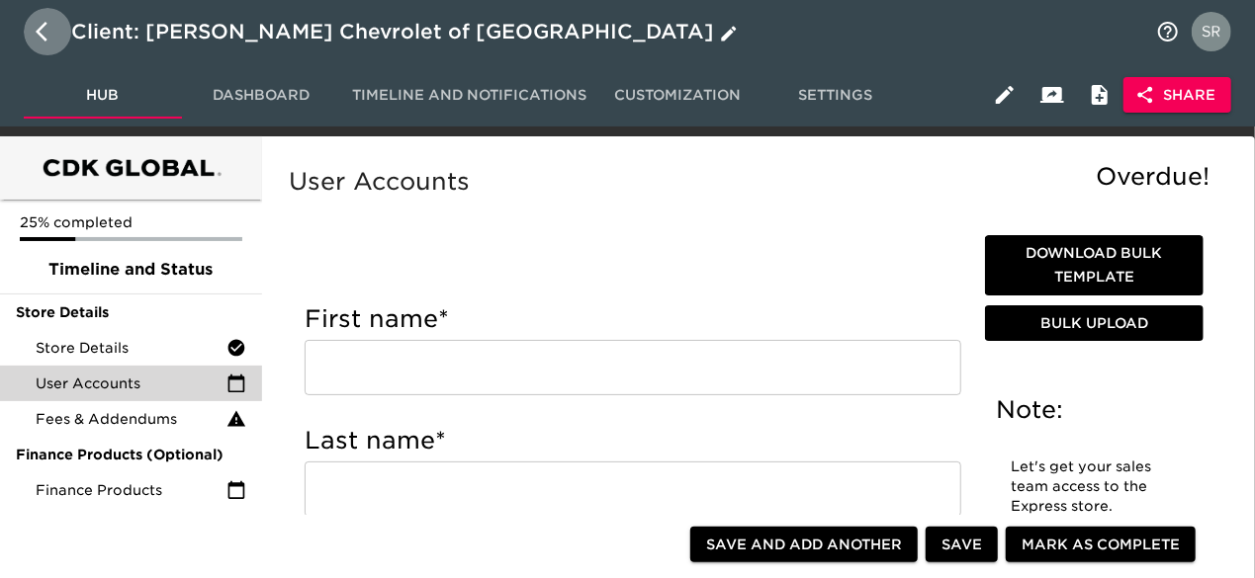
click at [38, 42] on icon "button" at bounding box center [48, 32] width 24 height 24
select select "10"
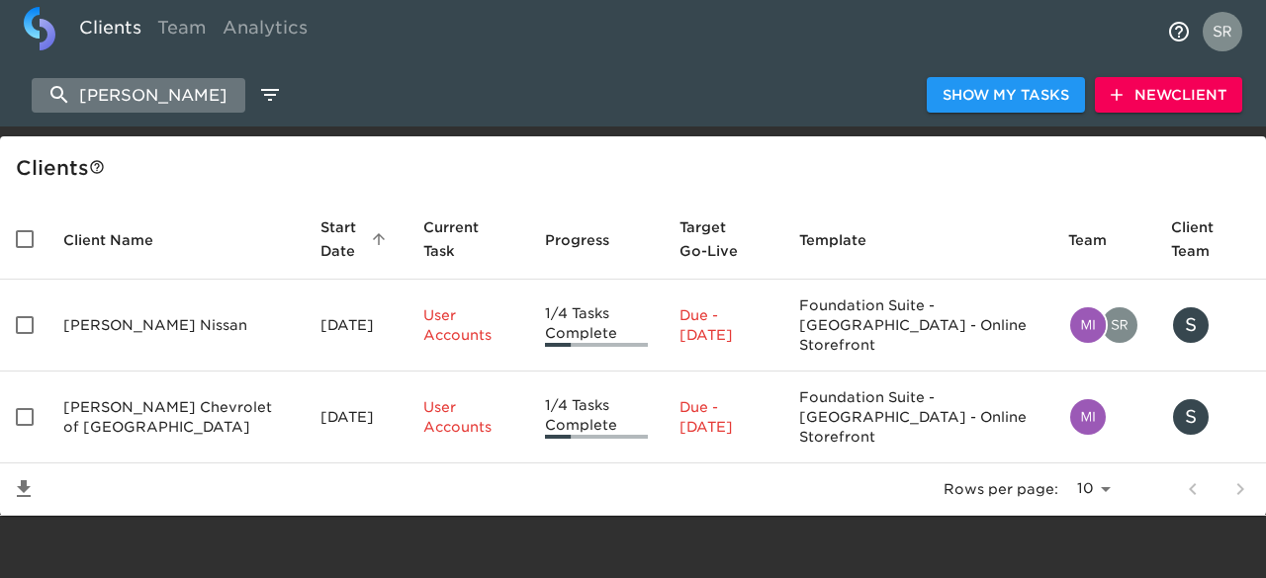
drag, startPoint x: 168, startPoint y: 92, endPoint x: 46, endPoint y: 90, distance: 121.6
click at [46, 90] on input "[PERSON_NAME]" at bounding box center [139, 95] width 214 height 35
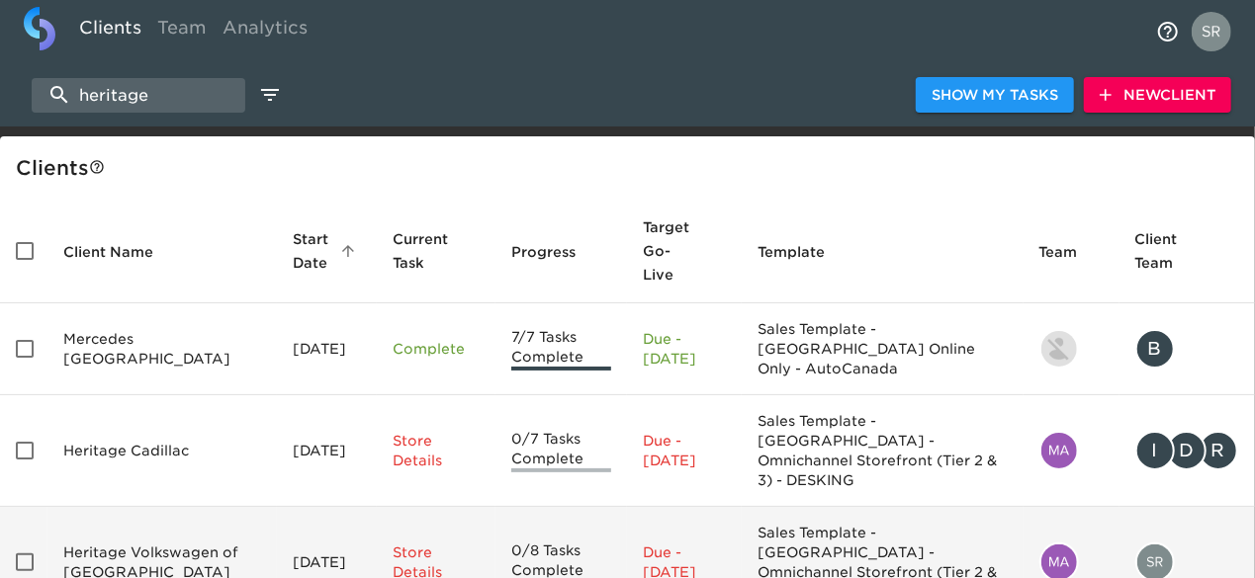
type input "heritage"
click at [163, 507] on td "Heritage Volkswagen of [GEOGRAPHIC_DATA]" at bounding box center [161, 563] width 229 height 112
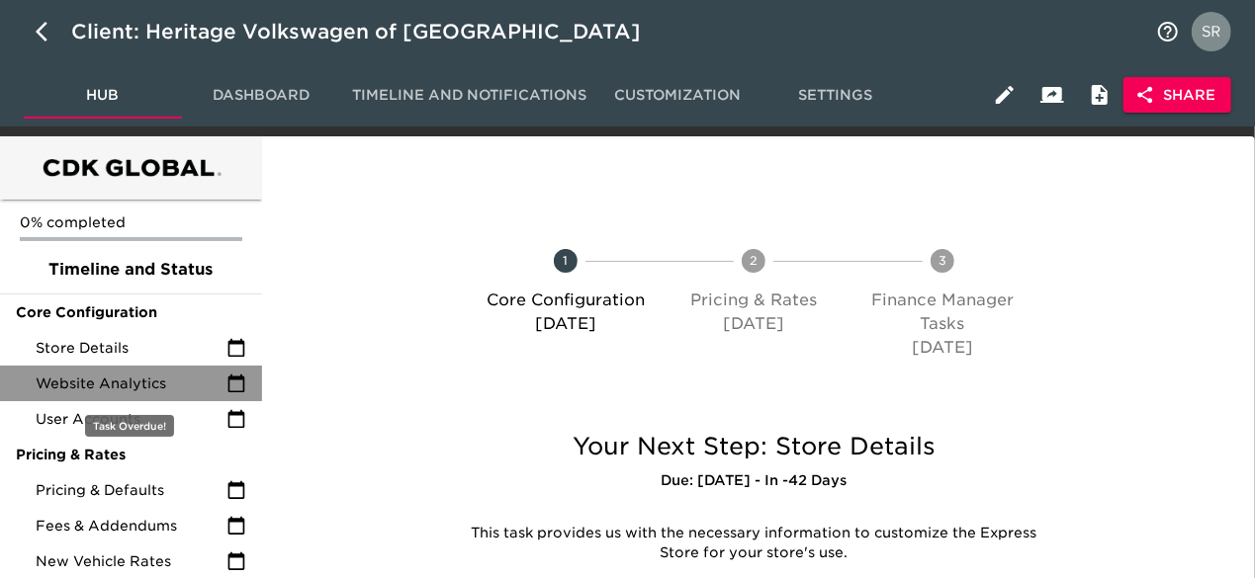
click at [136, 377] on span "Website Analytics" at bounding box center [131, 384] width 191 height 20
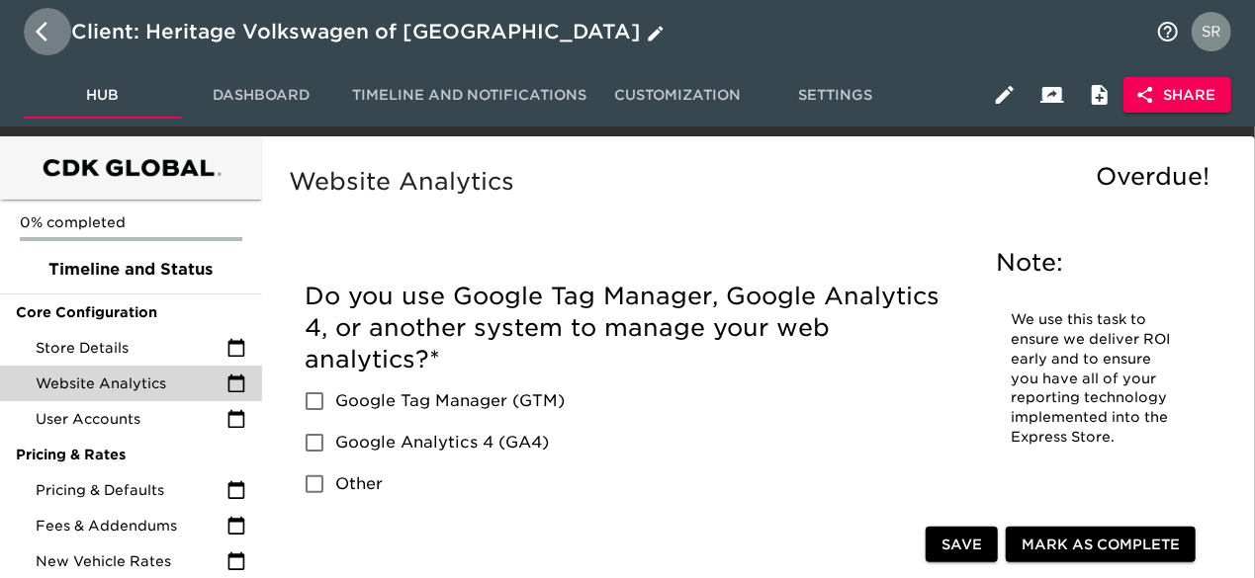
click at [47, 21] on icon "button" at bounding box center [48, 32] width 24 height 24
select select "10"
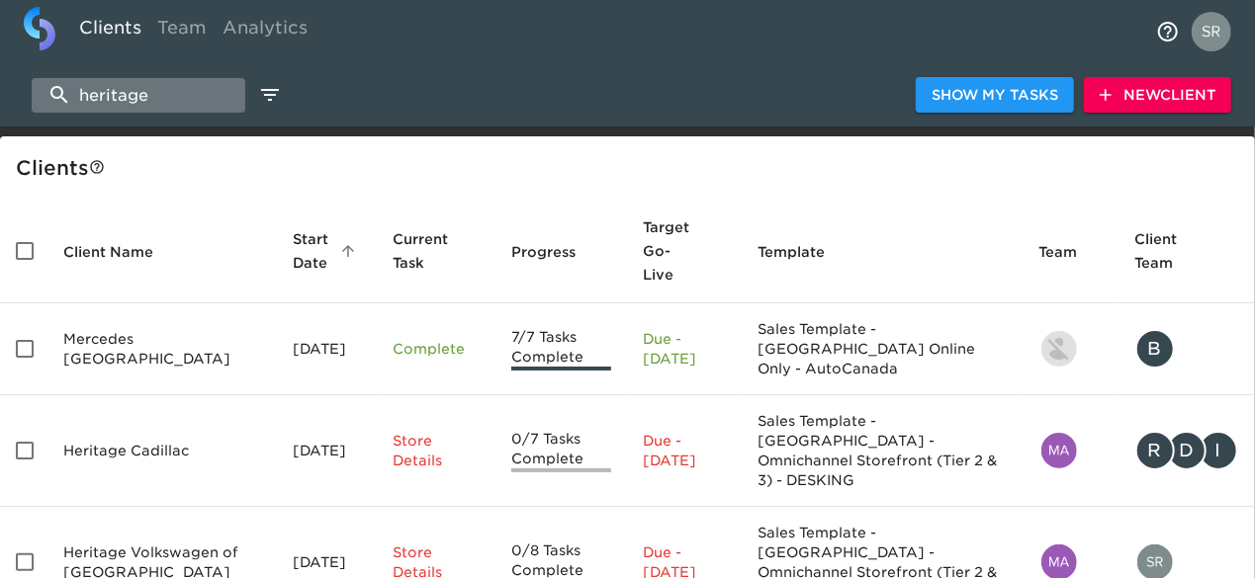
click at [175, 103] on input "heritage" at bounding box center [139, 95] width 214 height 35
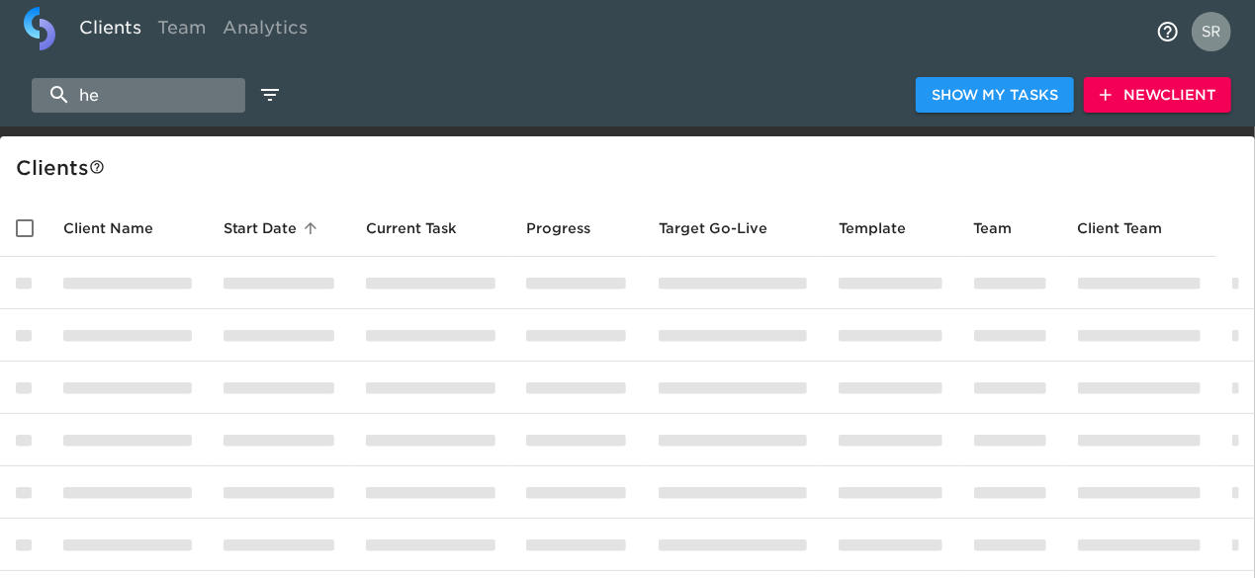
type input "h"
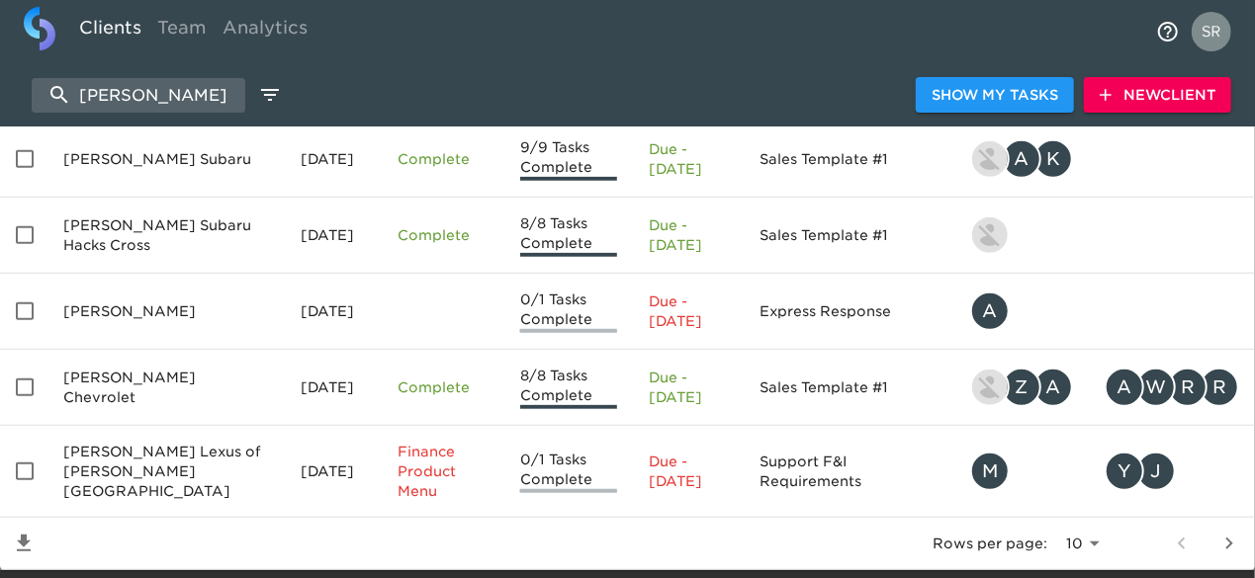
scroll to position [564, 0]
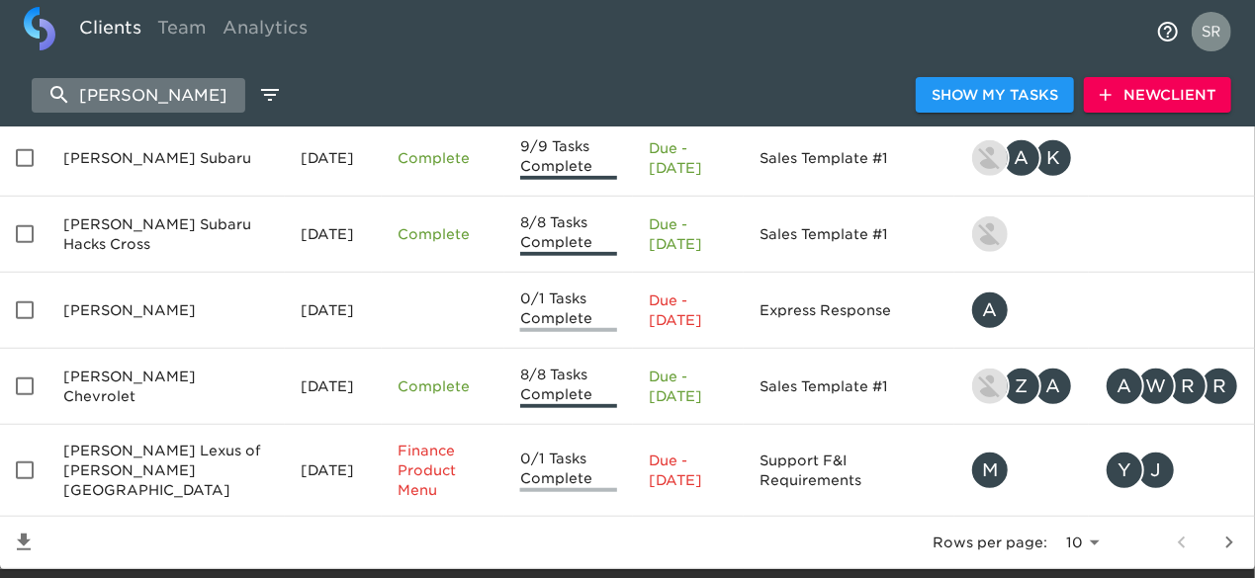
click at [119, 93] on input "[PERSON_NAME]" at bounding box center [139, 95] width 214 height 35
type input "j"
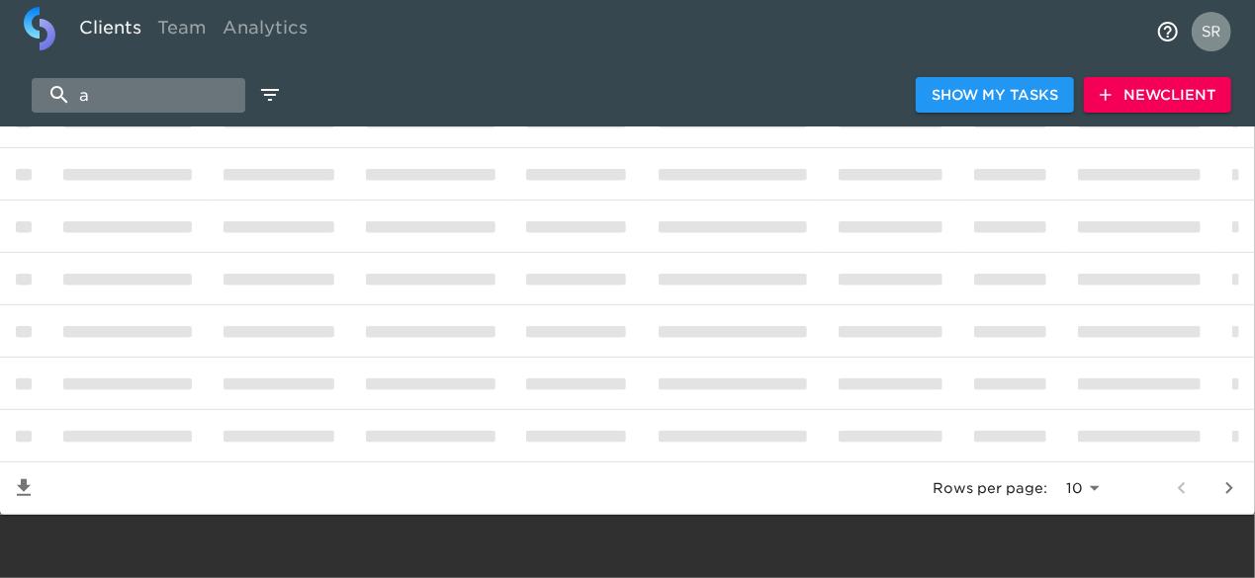
scroll to position [303, 0]
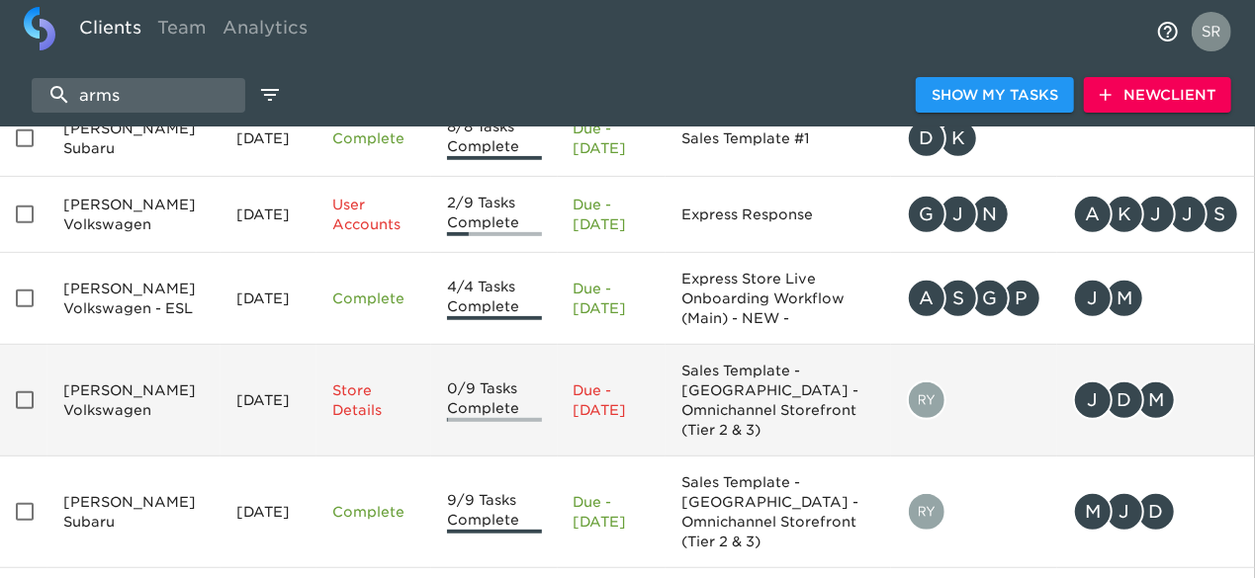
scroll to position [394, 0]
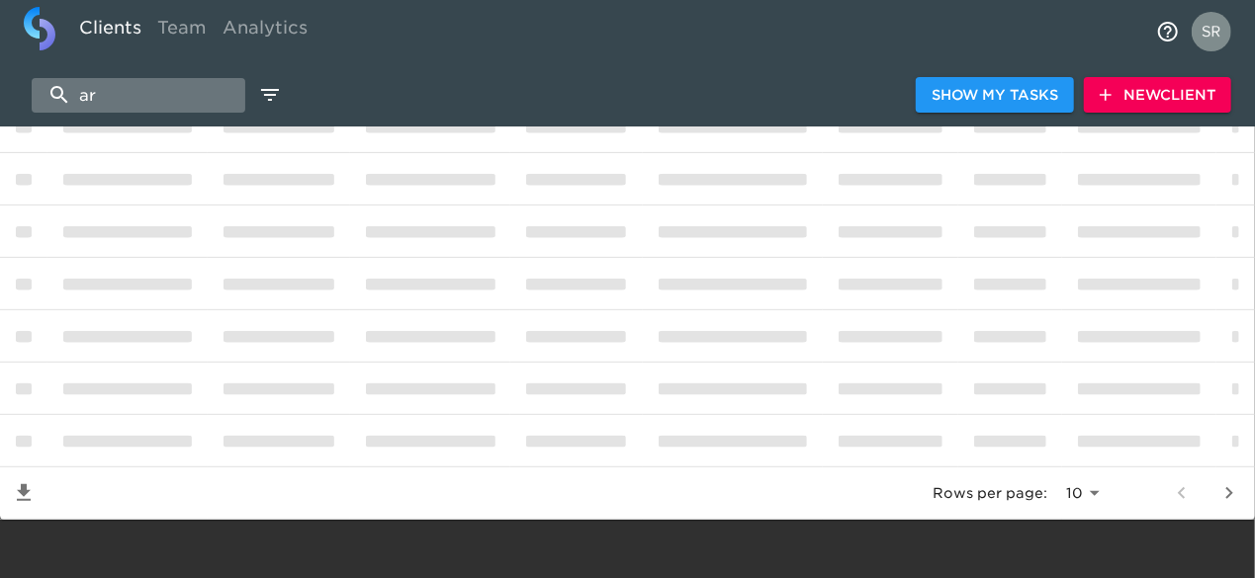
type input "a"
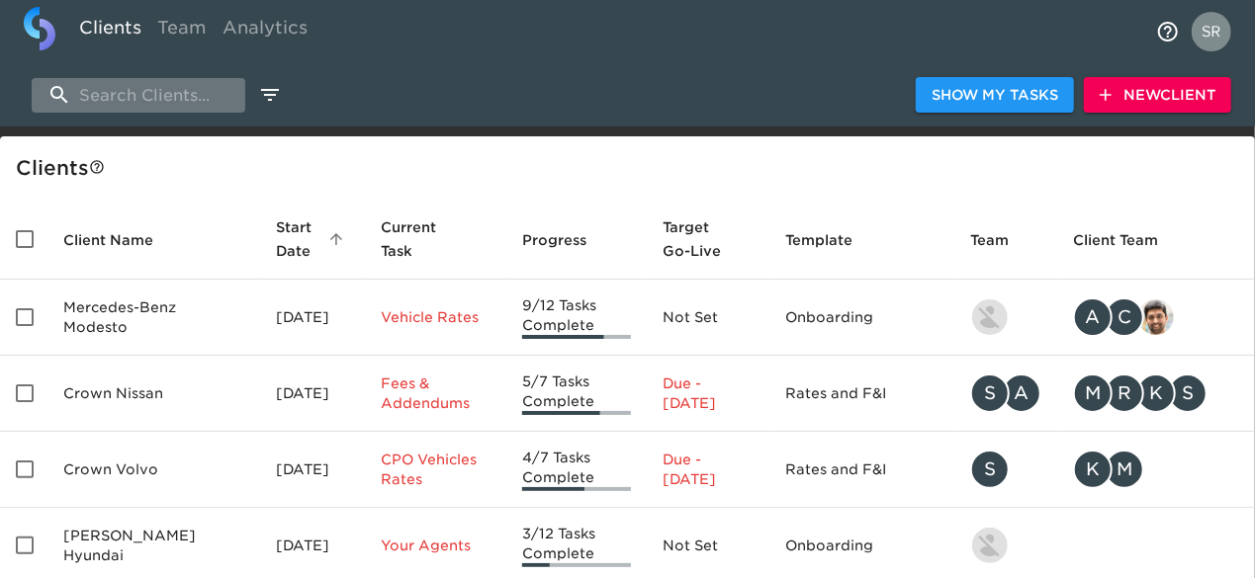
click at [150, 95] on input "search" at bounding box center [139, 95] width 214 height 35
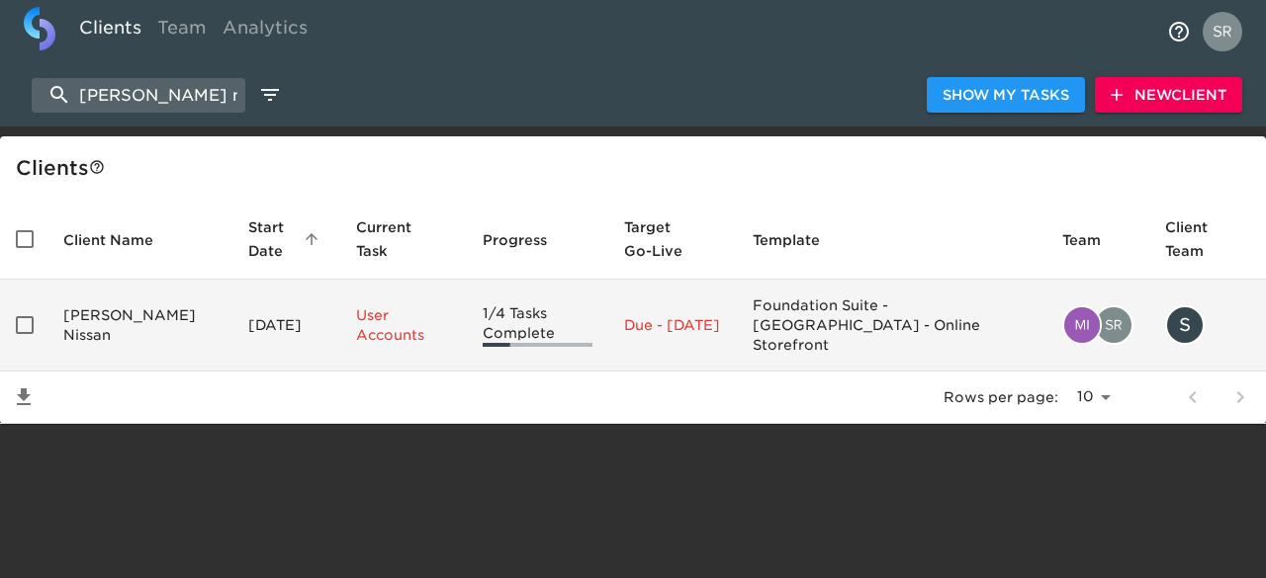
type input "[PERSON_NAME] nissan"
click at [83, 304] on td "[PERSON_NAME] Nissan" at bounding box center [139, 326] width 185 height 92
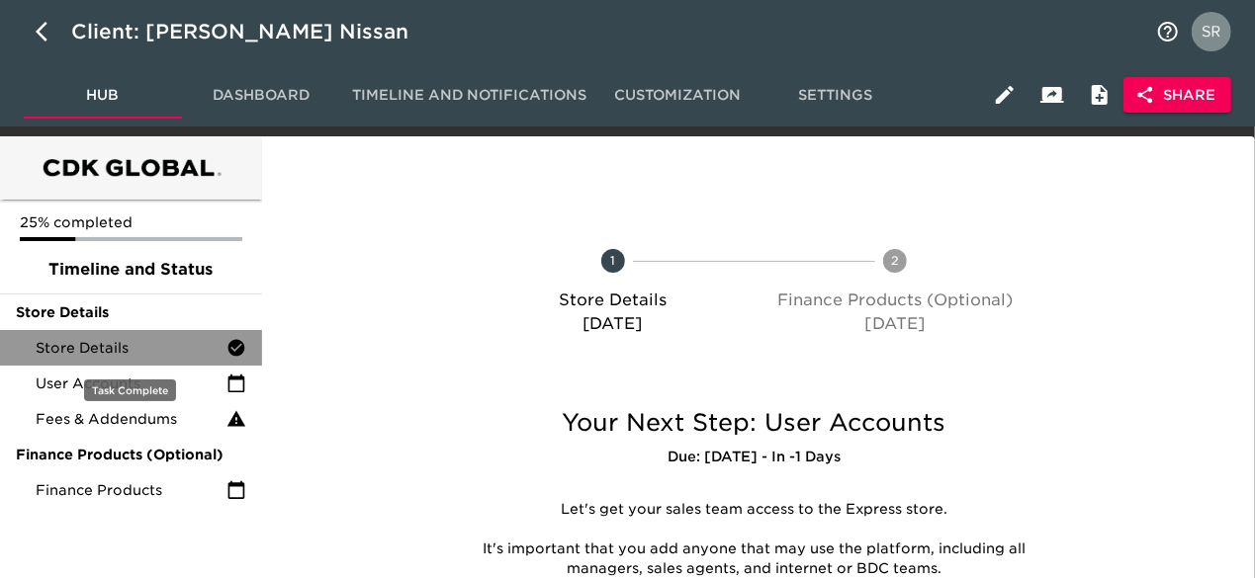
click at [108, 349] on span "Store Details" at bounding box center [131, 348] width 191 height 20
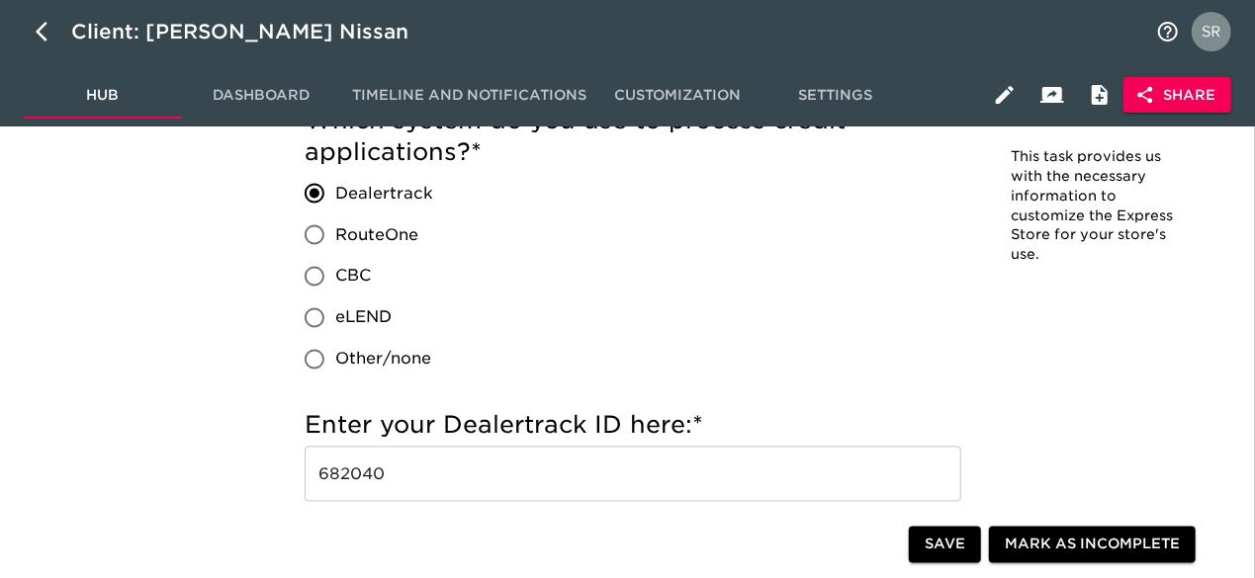
scroll to position [1615, 0]
click at [346, 477] on input "682040" at bounding box center [633, 473] width 657 height 55
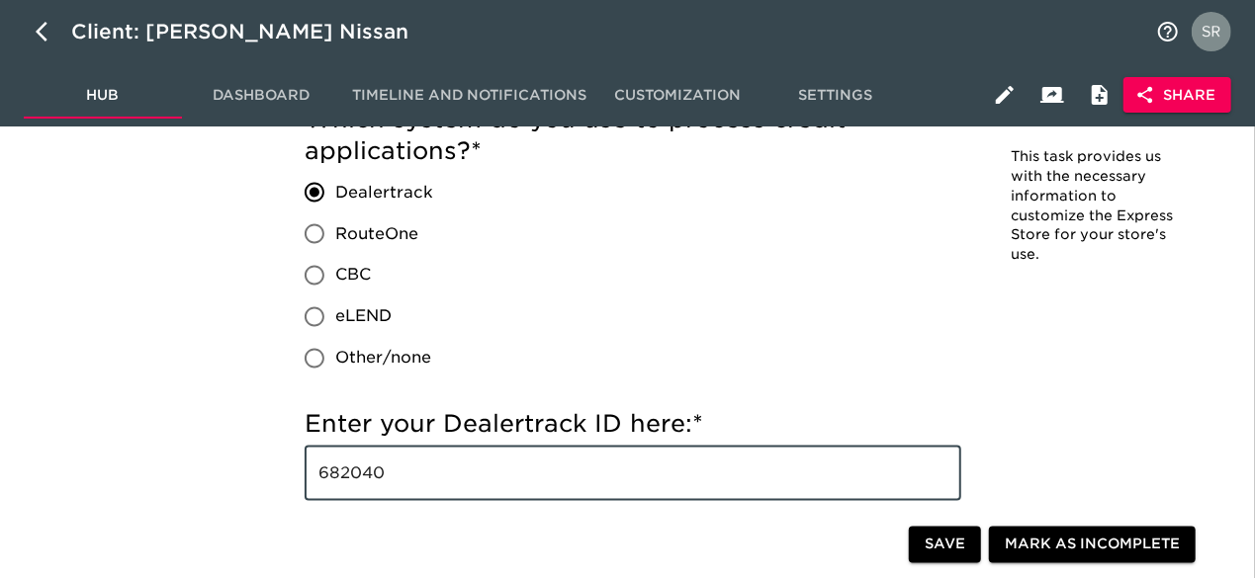
click at [346, 477] on input "682040" at bounding box center [633, 473] width 657 height 55
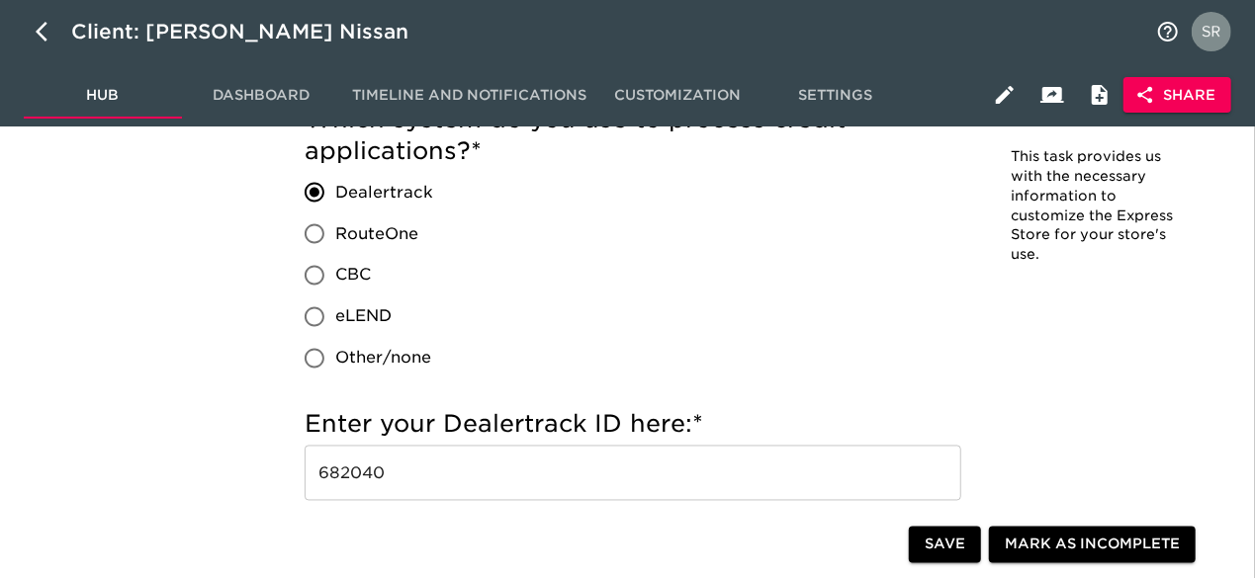
click at [495, 274] on div "Which system do you use to process credit applications? * Dealertrack RouteOne …" at bounding box center [633, 242] width 657 height 276
click at [36, 25] on icon "button" at bounding box center [48, 32] width 24 height 24
select select "10"
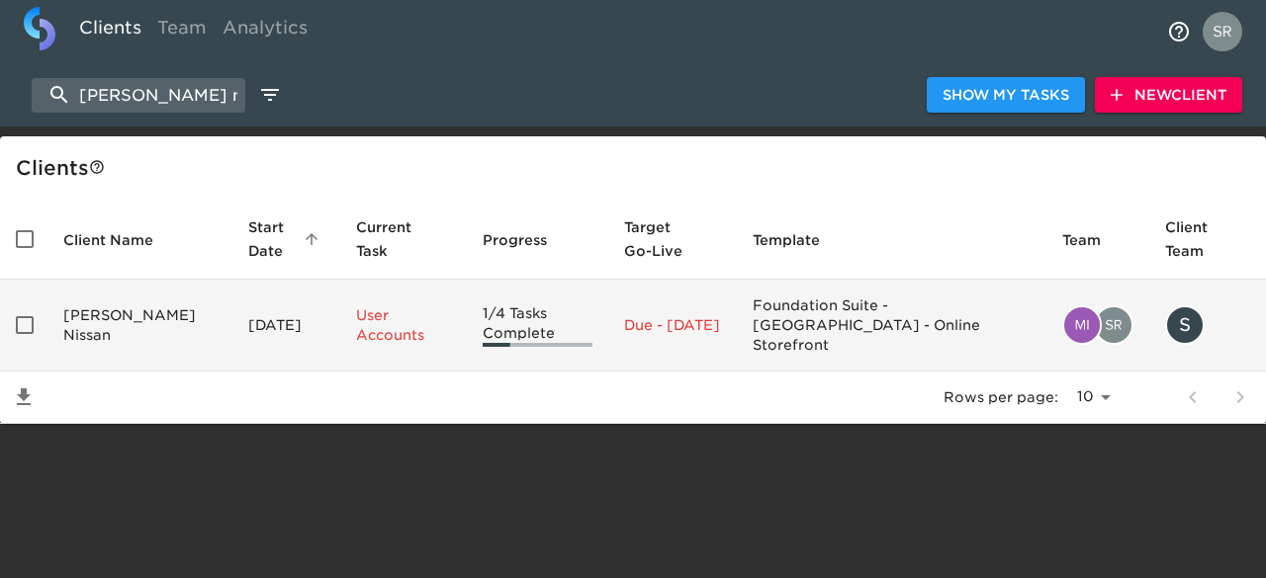
click at [103, 314] on td "[PERSON_NAME] Nissan" at bounding box center [139, 326] width 185 height 92
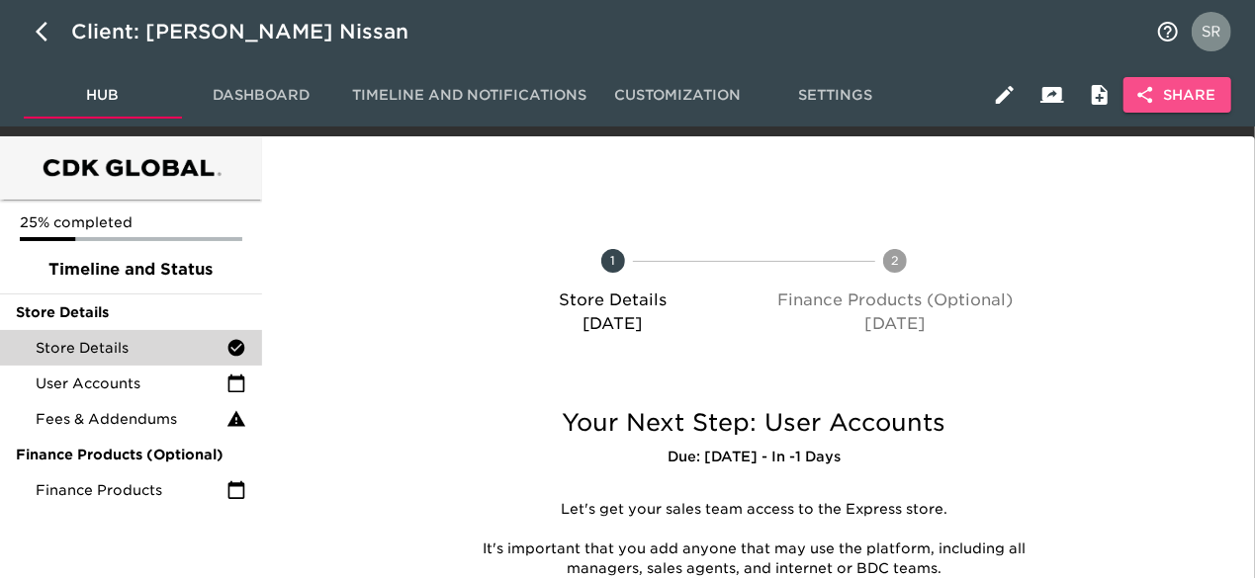
click at [1187, 96] on span "Share" at bounding box center [1177, 95] width 76 height 25
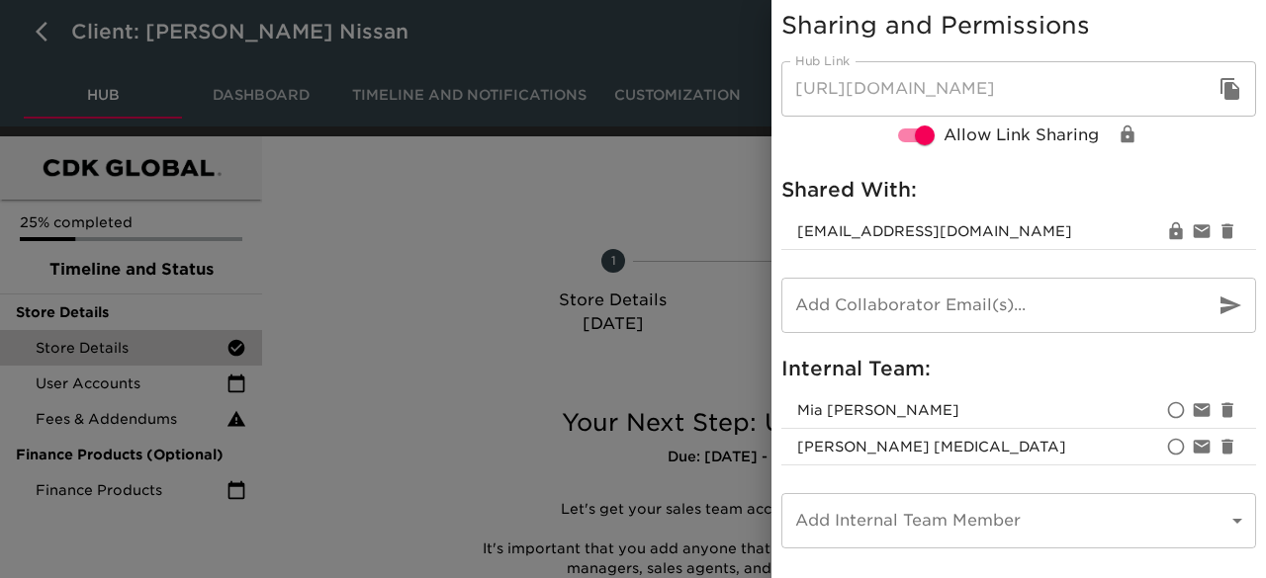
click at [617, 71] on div at bounding box center [633, 289] width 1266 height 578
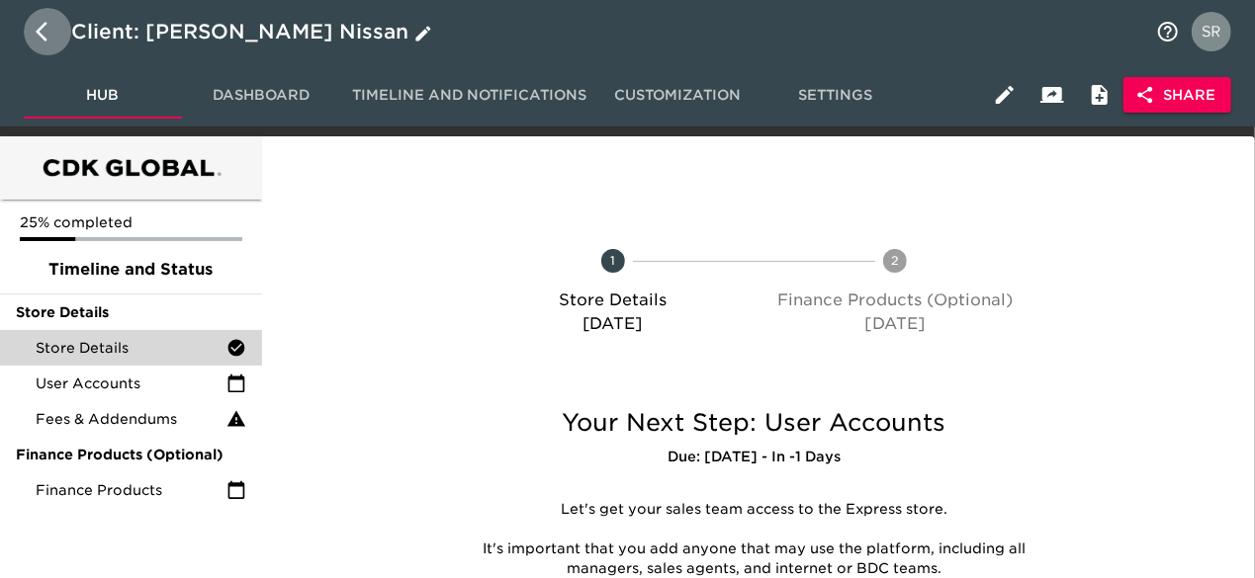
click at [50, 32] on icon "button" at bounding box center [48, 32] width 24 height 24
select select "10"
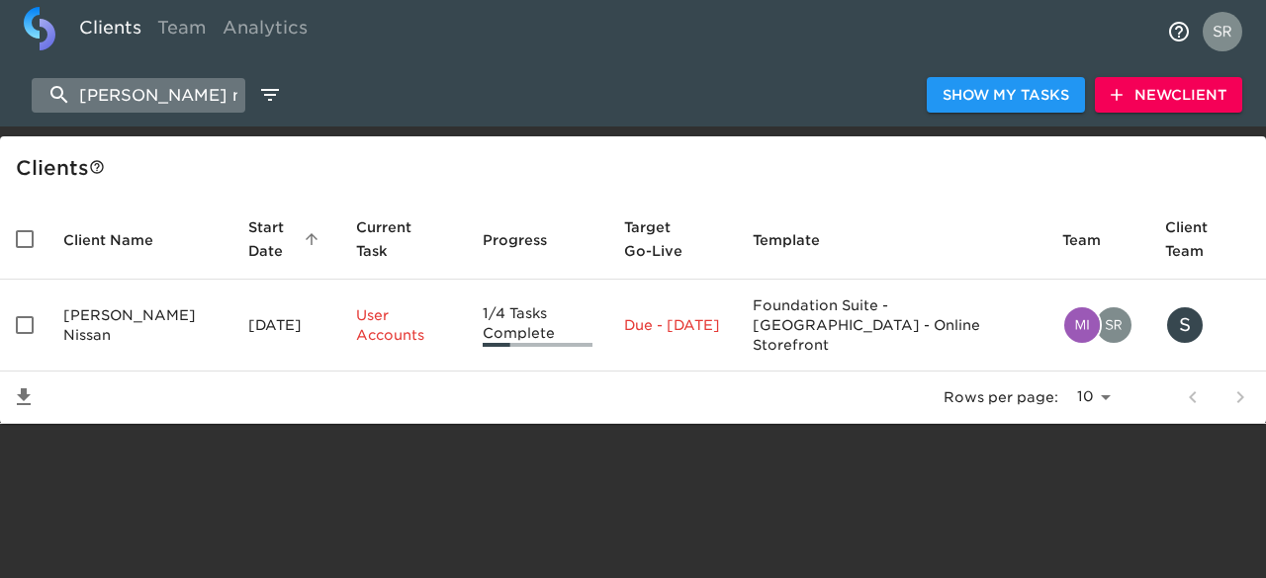
click at [196, 90] on input "[PERSON_NAME] nissan" at bounding box center [139, 95] width 214 height 35
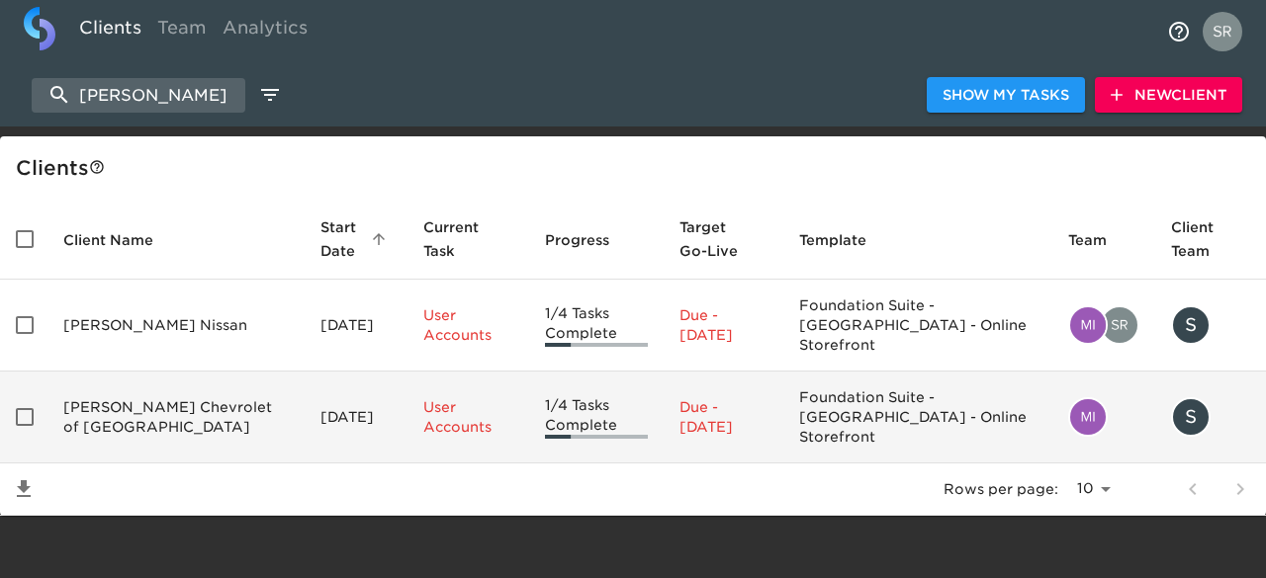
type input "[PERSON_NAME]"
click at [138, 377] on td "[PERSON_NAME] Chevrolet of [GEOGRAPHIC_DATA]" at bounding box center [175, 418] width 257 height 92
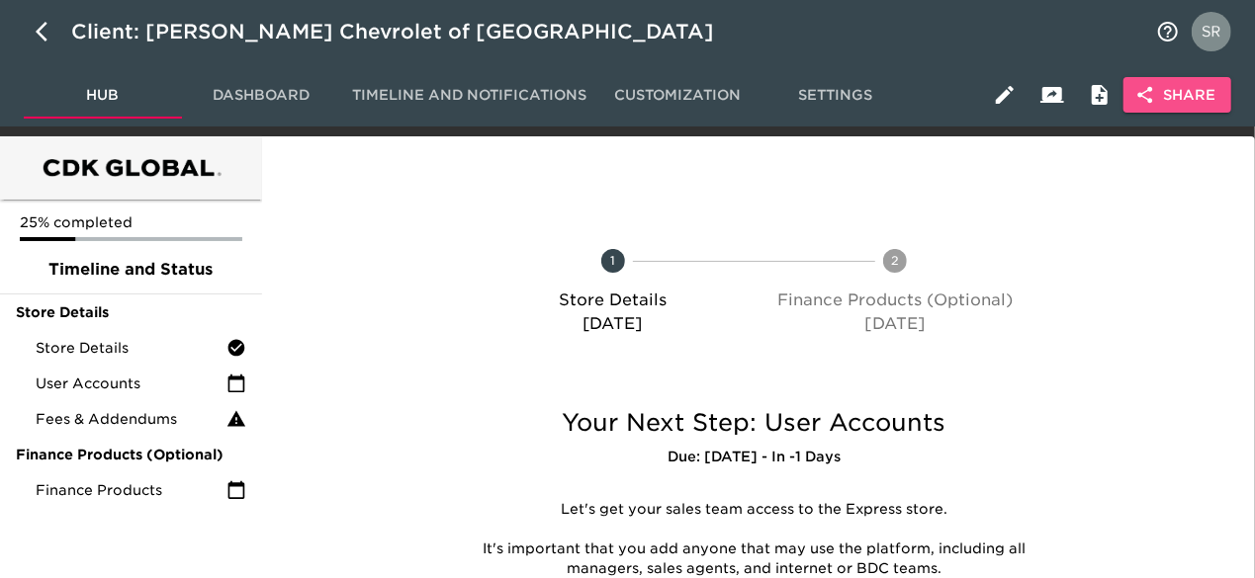
click at [1157, 95] on span "Share" at bounding box center [1177, 95] width 76 height 25
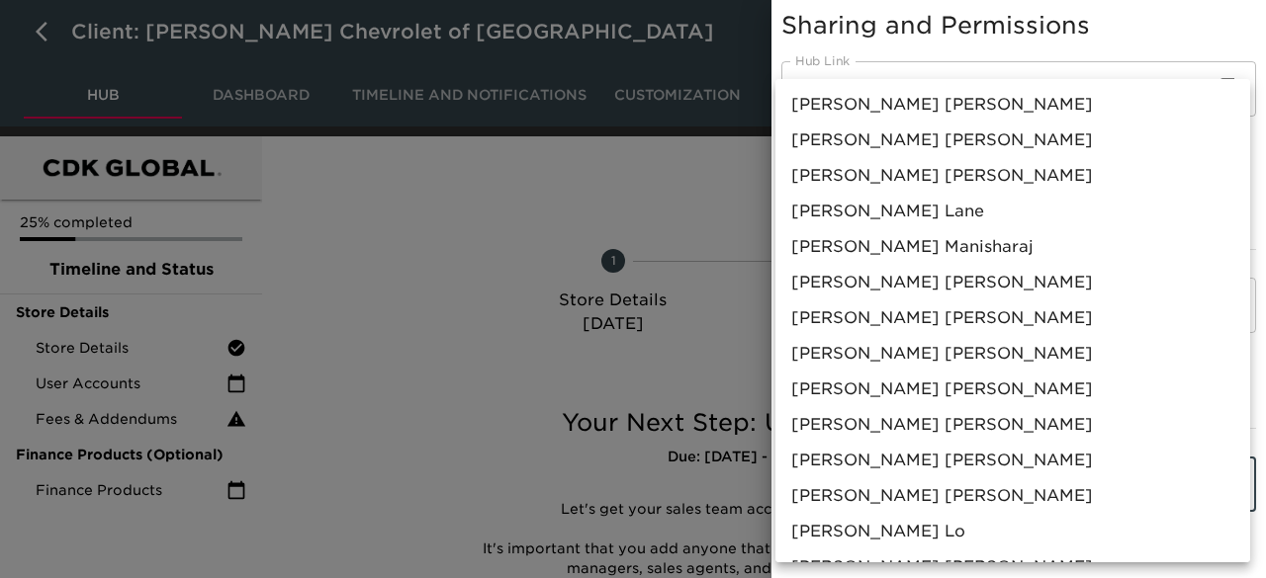
click at [913, 492] on body "Client: [PERSON_NAME] Chevrolet of Wilkesboro Hub Dashboard Timeline and Notifi…" at bounding box center [633, 396] width 1266 height 793
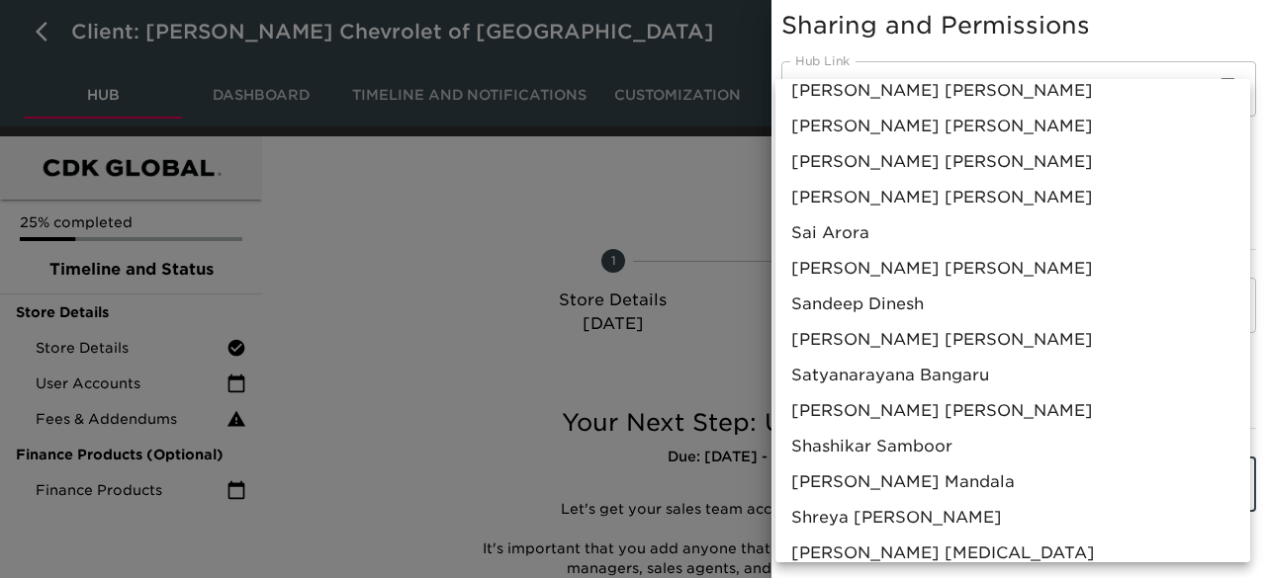
scroll to position [1130, 0]
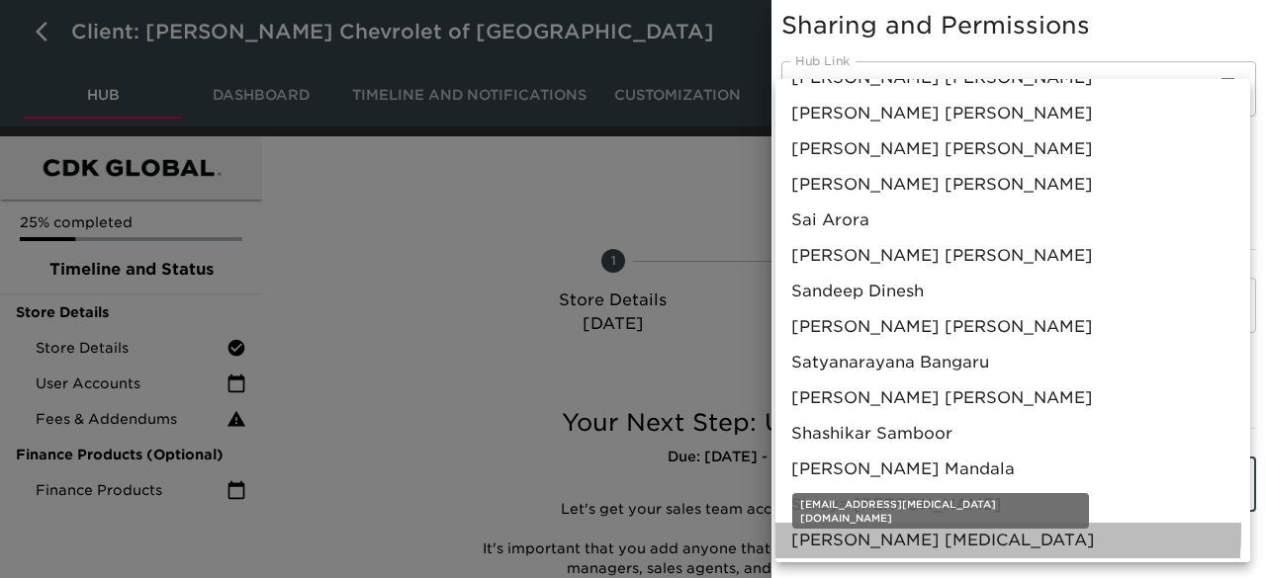
click at [908, 531] on span "[PERSON_NAME] [MEDICAL_DATA]" at bounding box center [943, 541] width 304 height 24
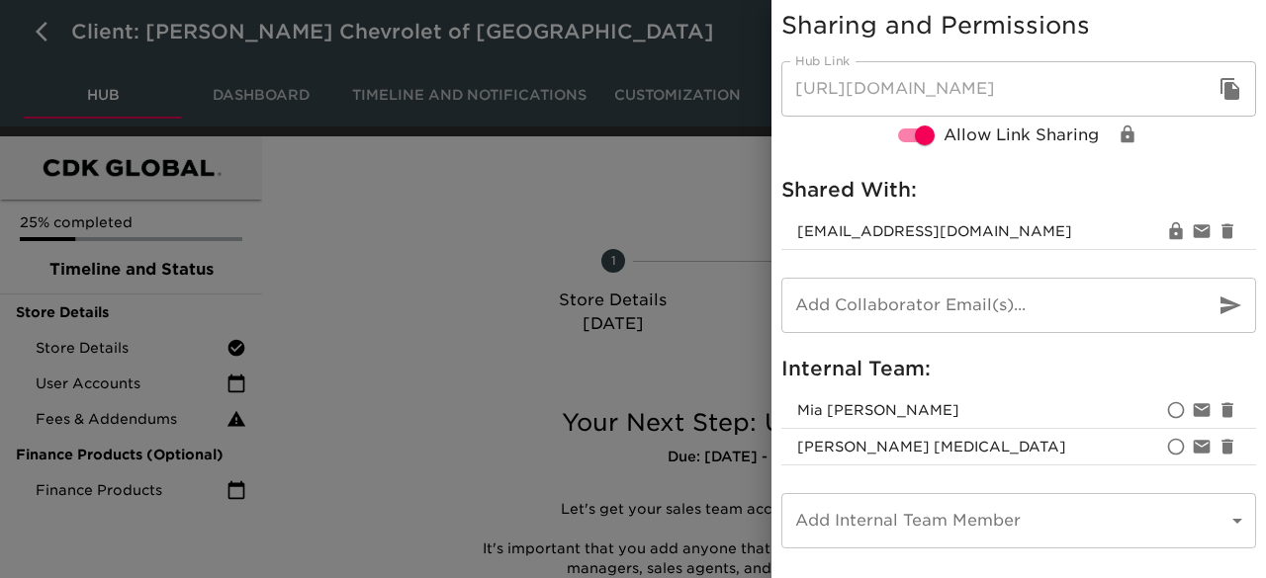
click at [631, 182] on div at bounding box center [633, 289] width 1266 height 578
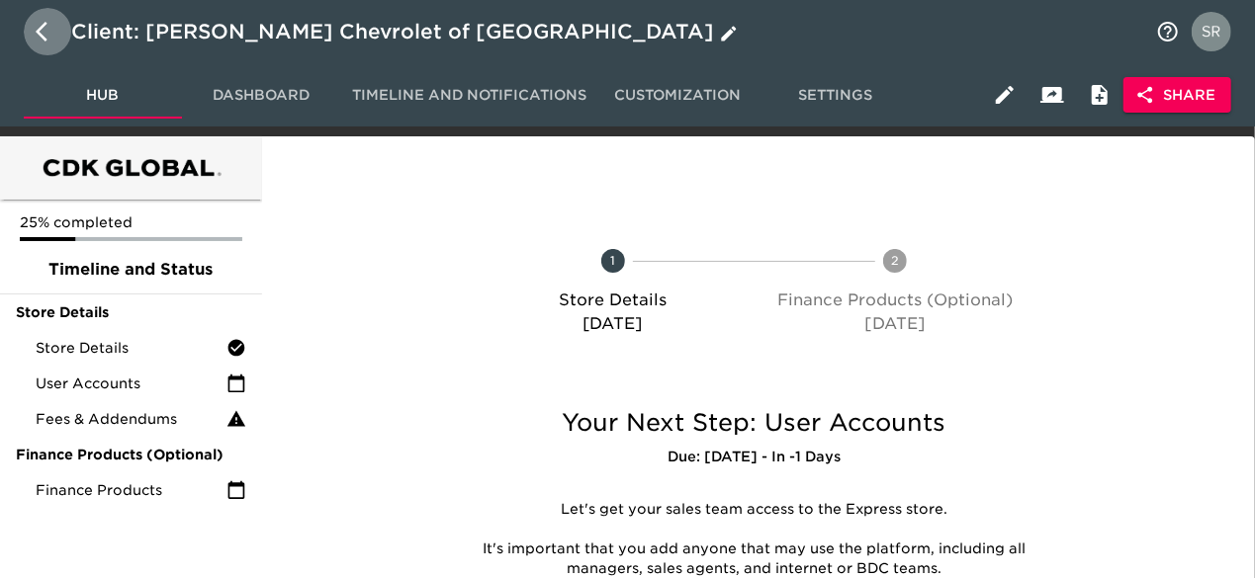
click at [49, 31] on icon "button" at bounding box center [48, 32] width 24 height 24
select select "10"
